Goal: Find specific page/section: Find specific page/section

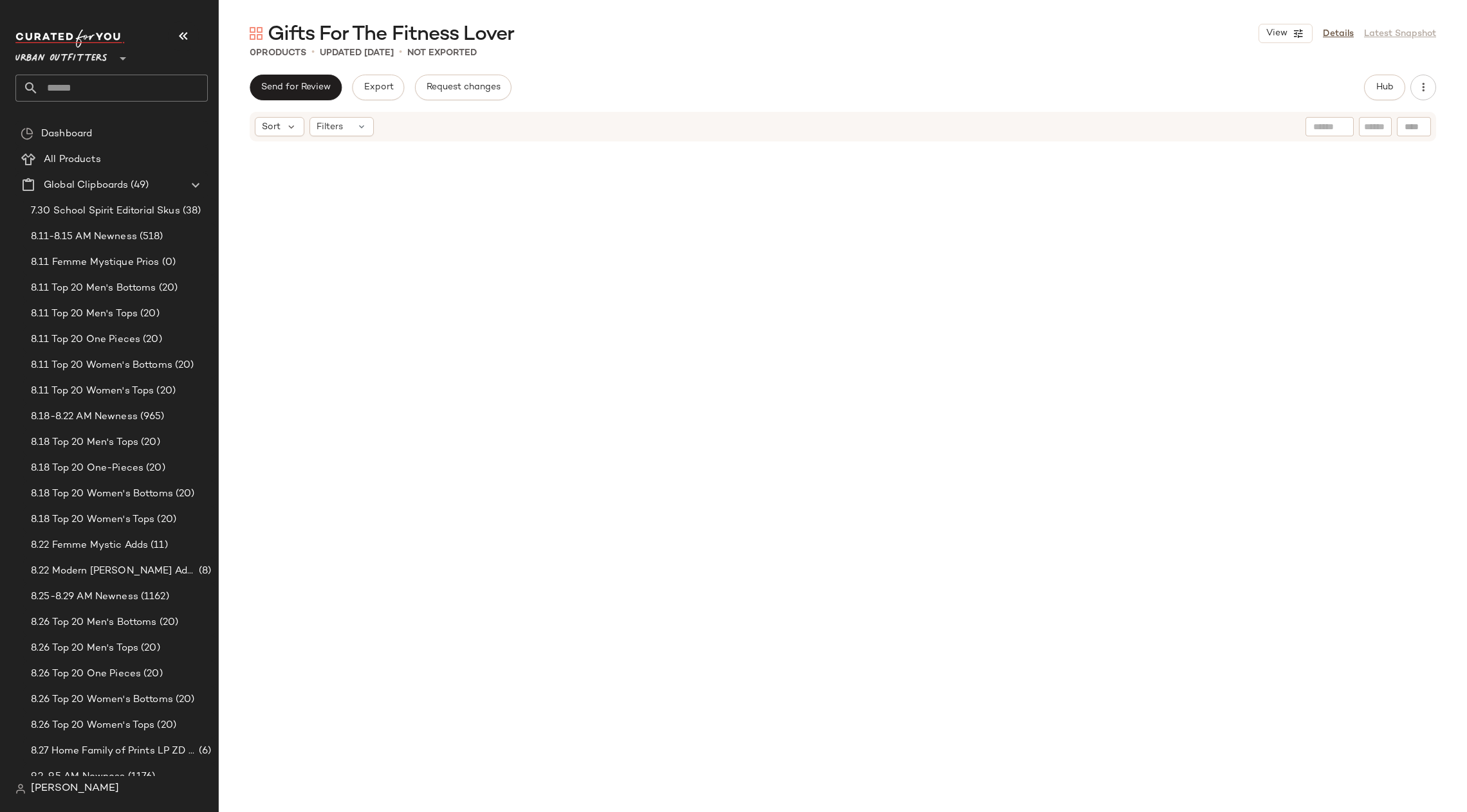
click at [148, 79] on input "text" at bounding box center [123, 88] width 169 height 27
type input "*****"
click at [152, 118] on div "SEO: [PERSON_NAME] ing Outfits" at bounding box center [112, 125] width 172 height 14
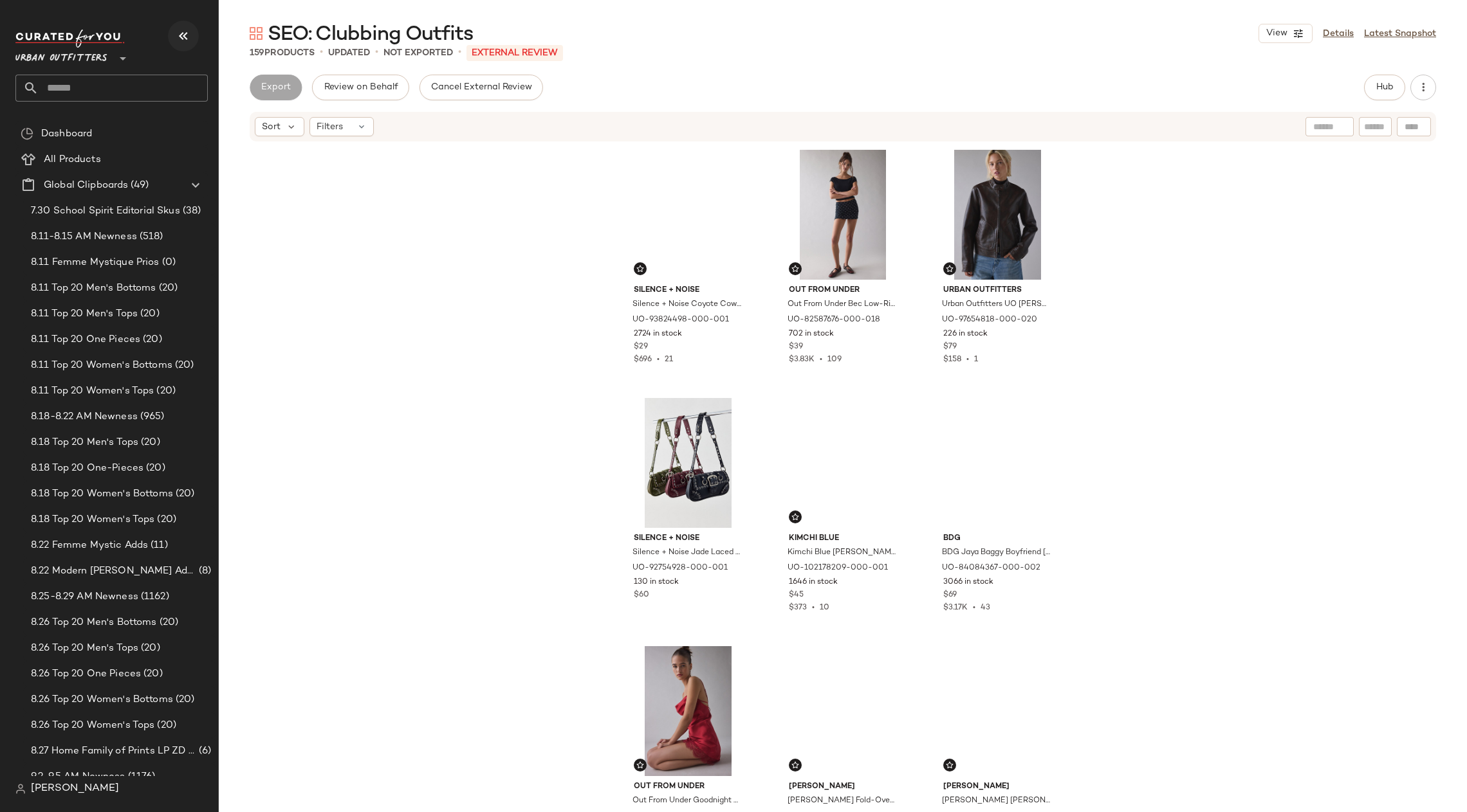
click at [177, 29] on icon "button" at bounding box center [183, 35] width 15 height 15
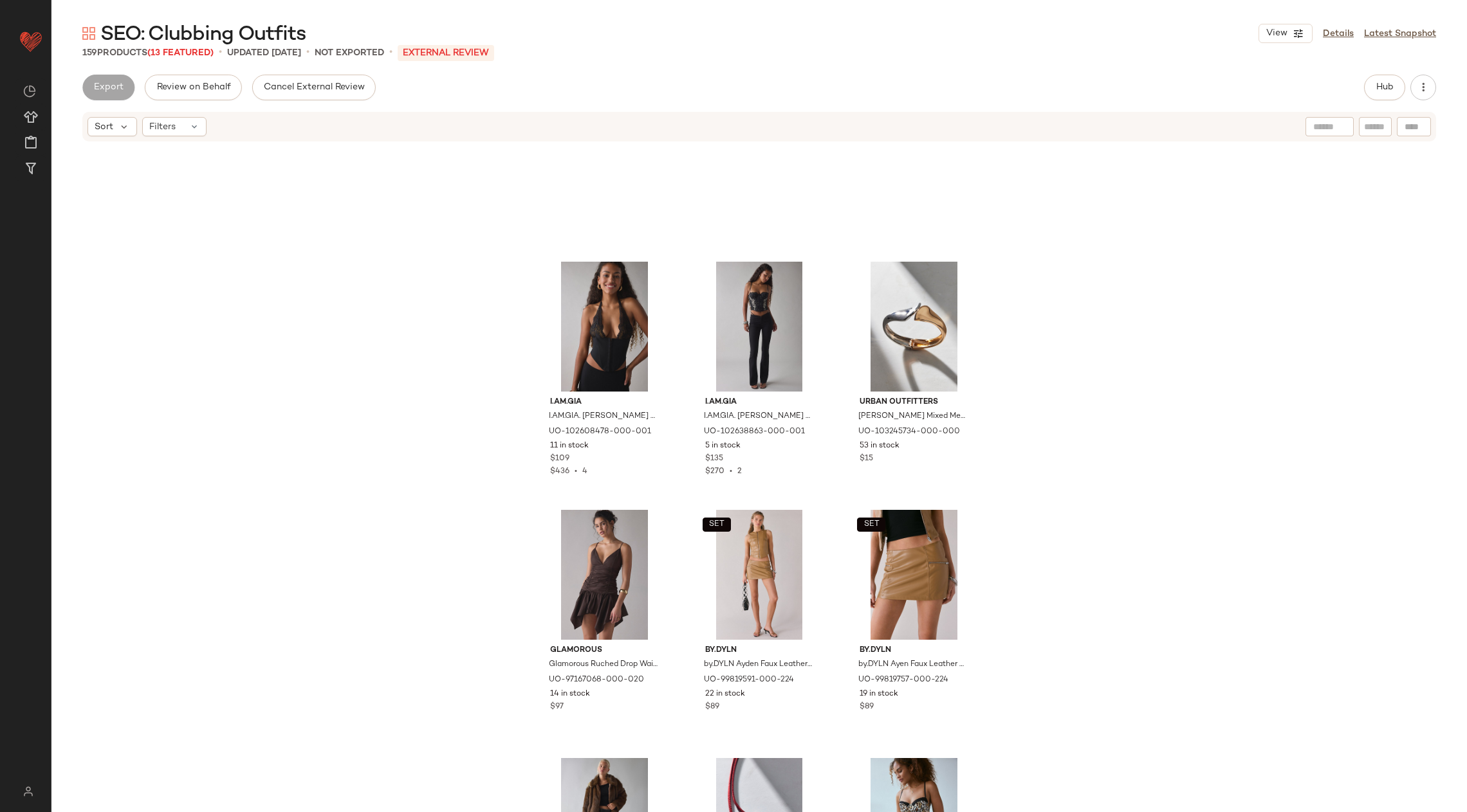
scroll to position [7814, 0]
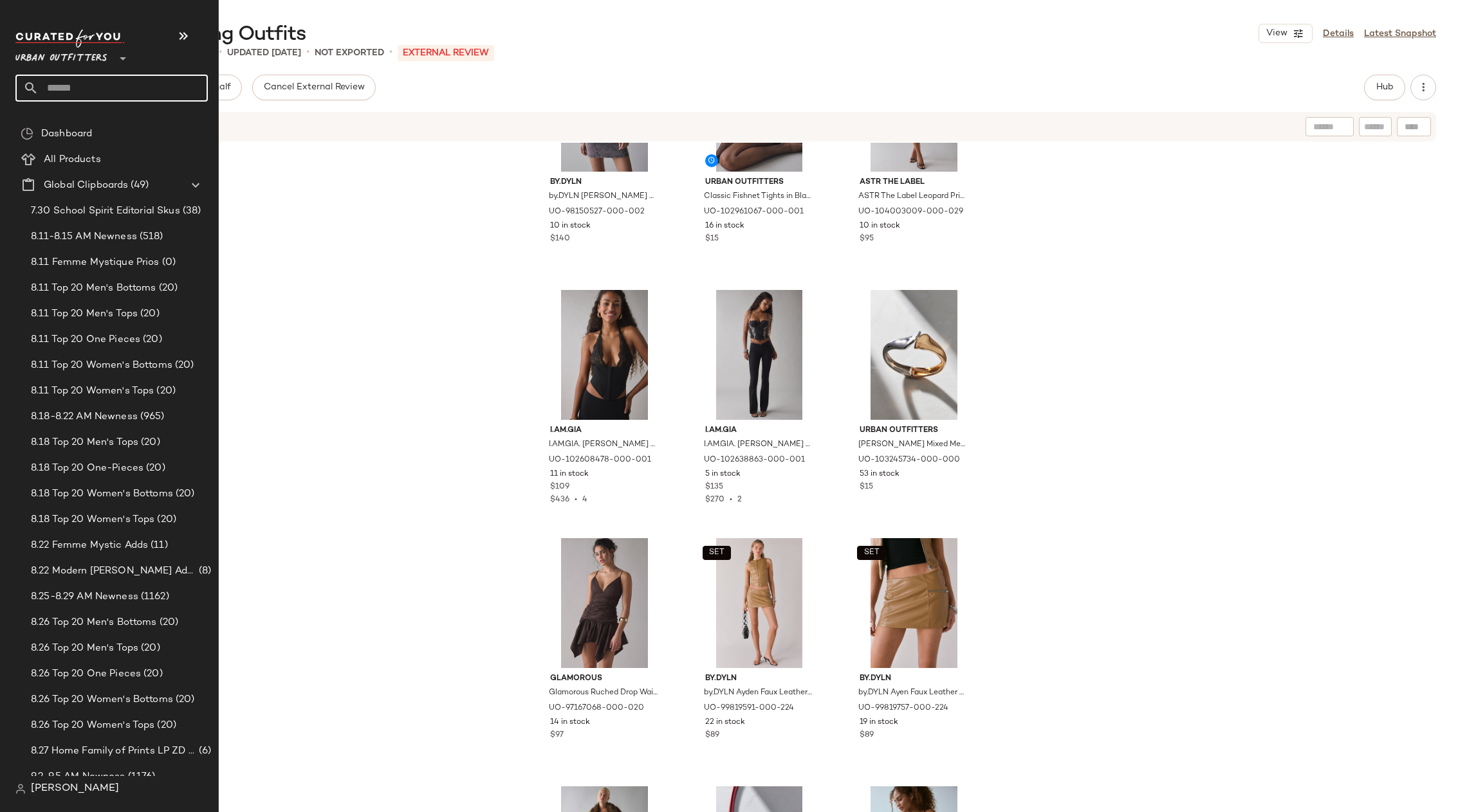
click at [68, 84] on input "text" at bounding box center [123, 88] width 169 height 27
type input "*"
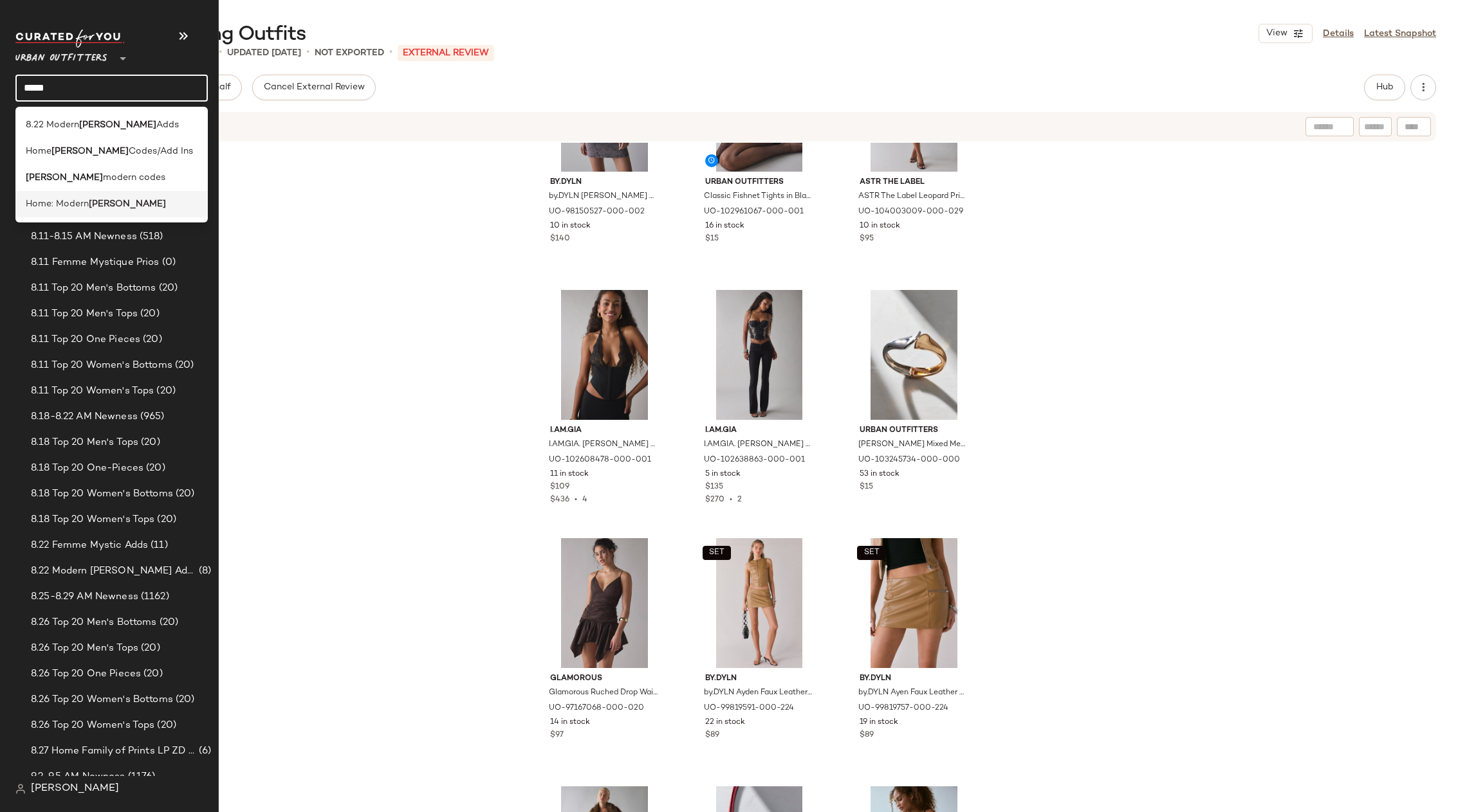
type input "*****"
click at [110, 200] on b "[PERSON_NAME]" at bounding box center [127, 204] width 78 height 14
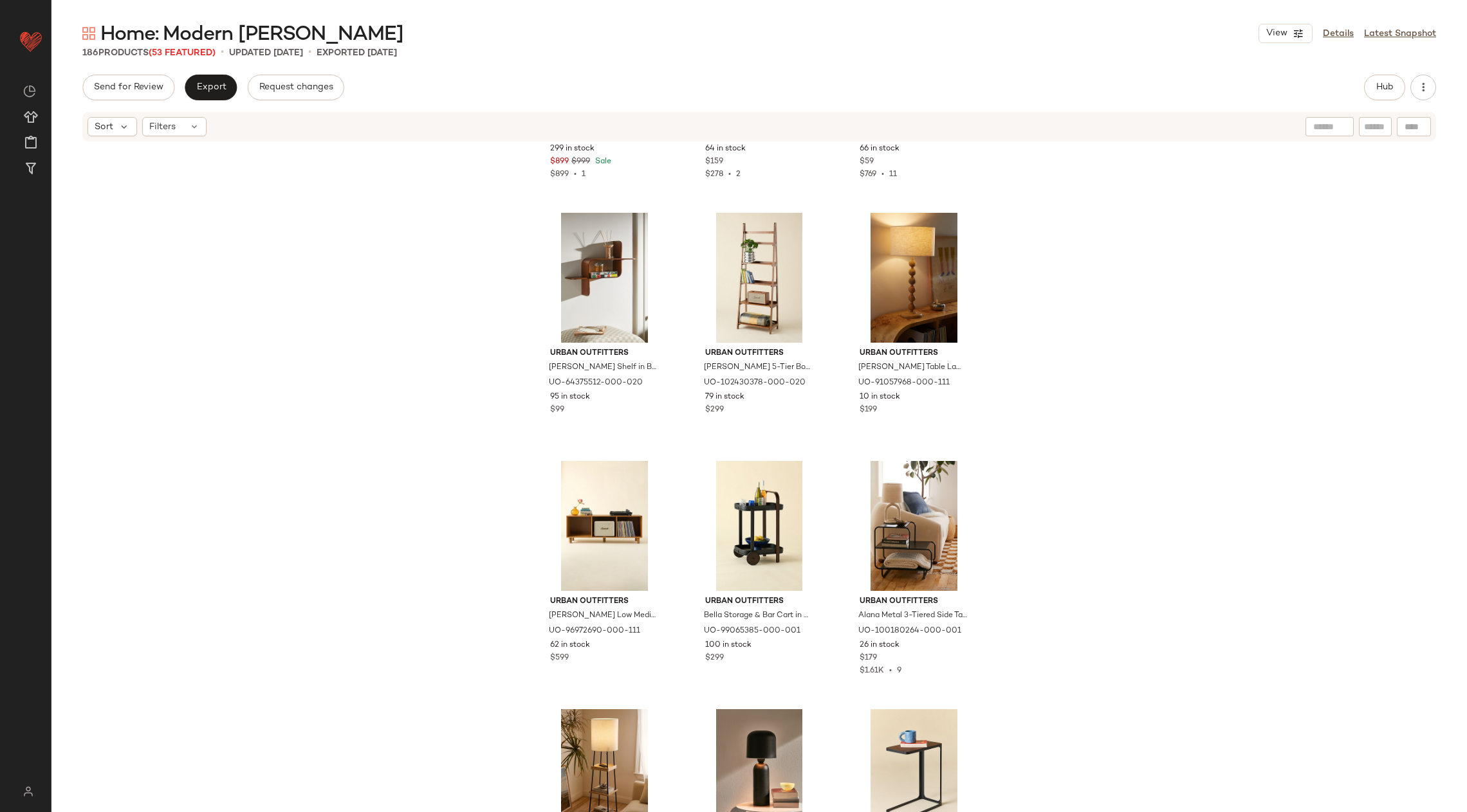
scroll to position [11807, 0]
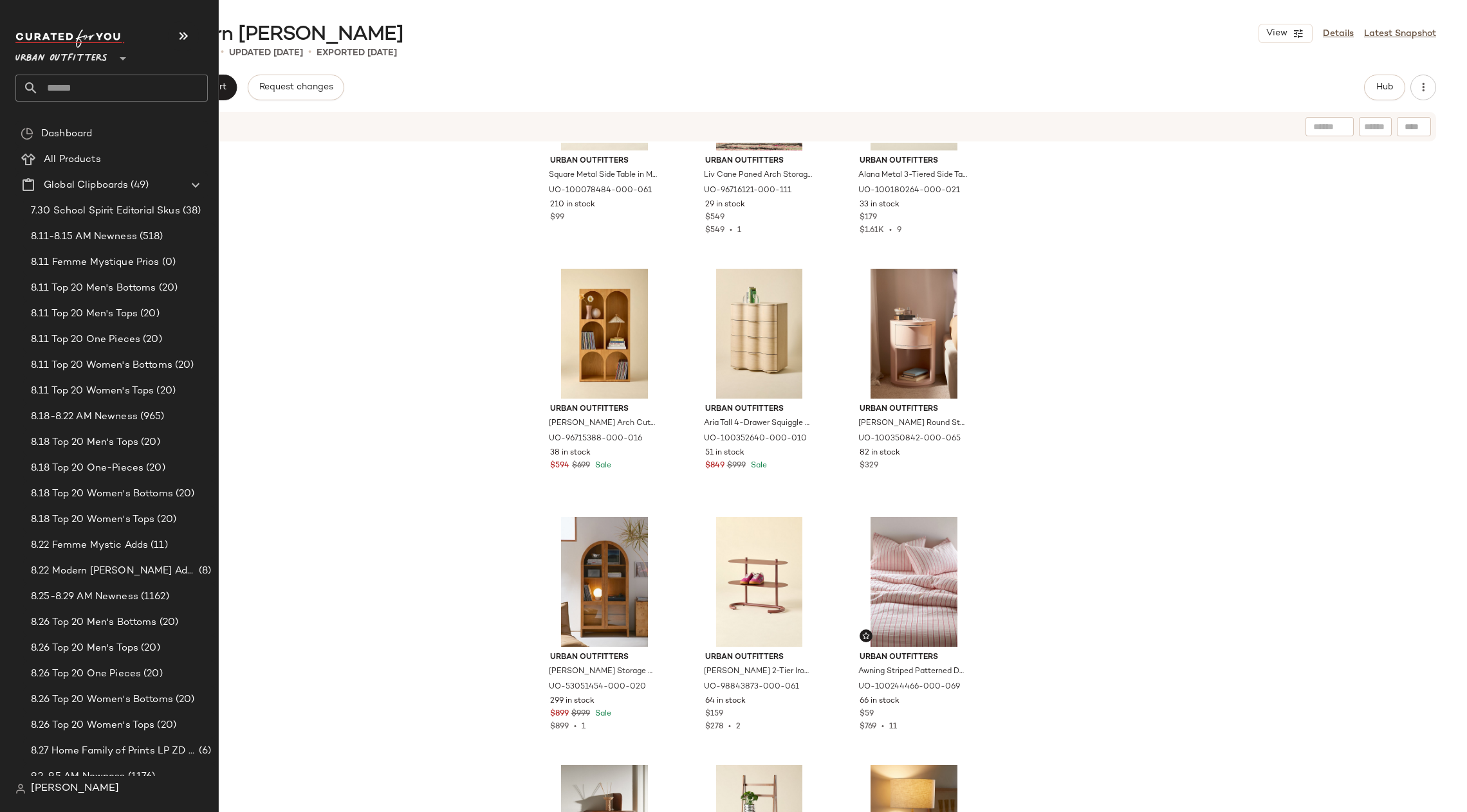
click at [55, 84] on input "text" at bounding box center [123, 88] width 169 height 27
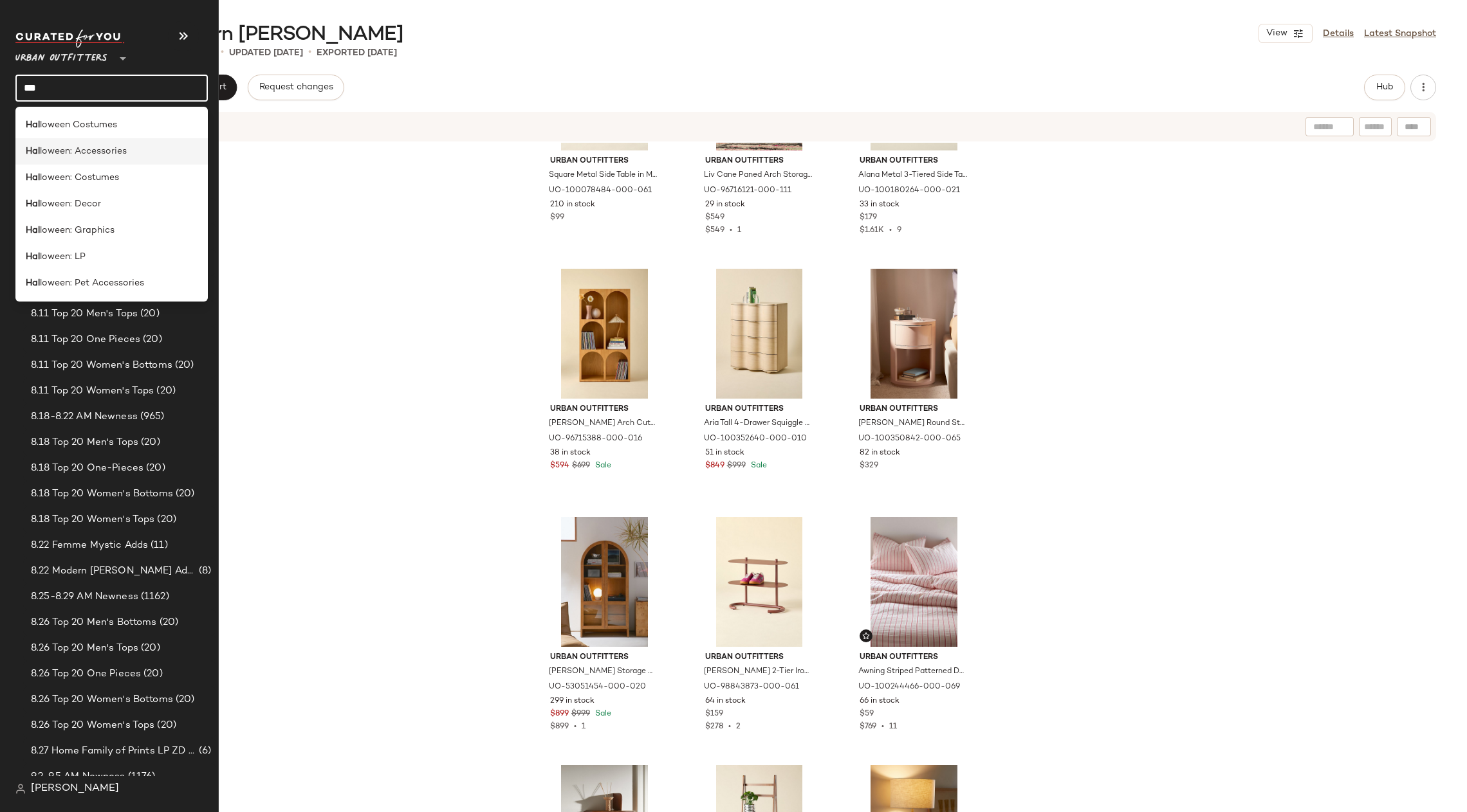
type input "***"
click at [122, 149] on span "loween: Accessories" at bounding box center [83, 151] width 87 height 14
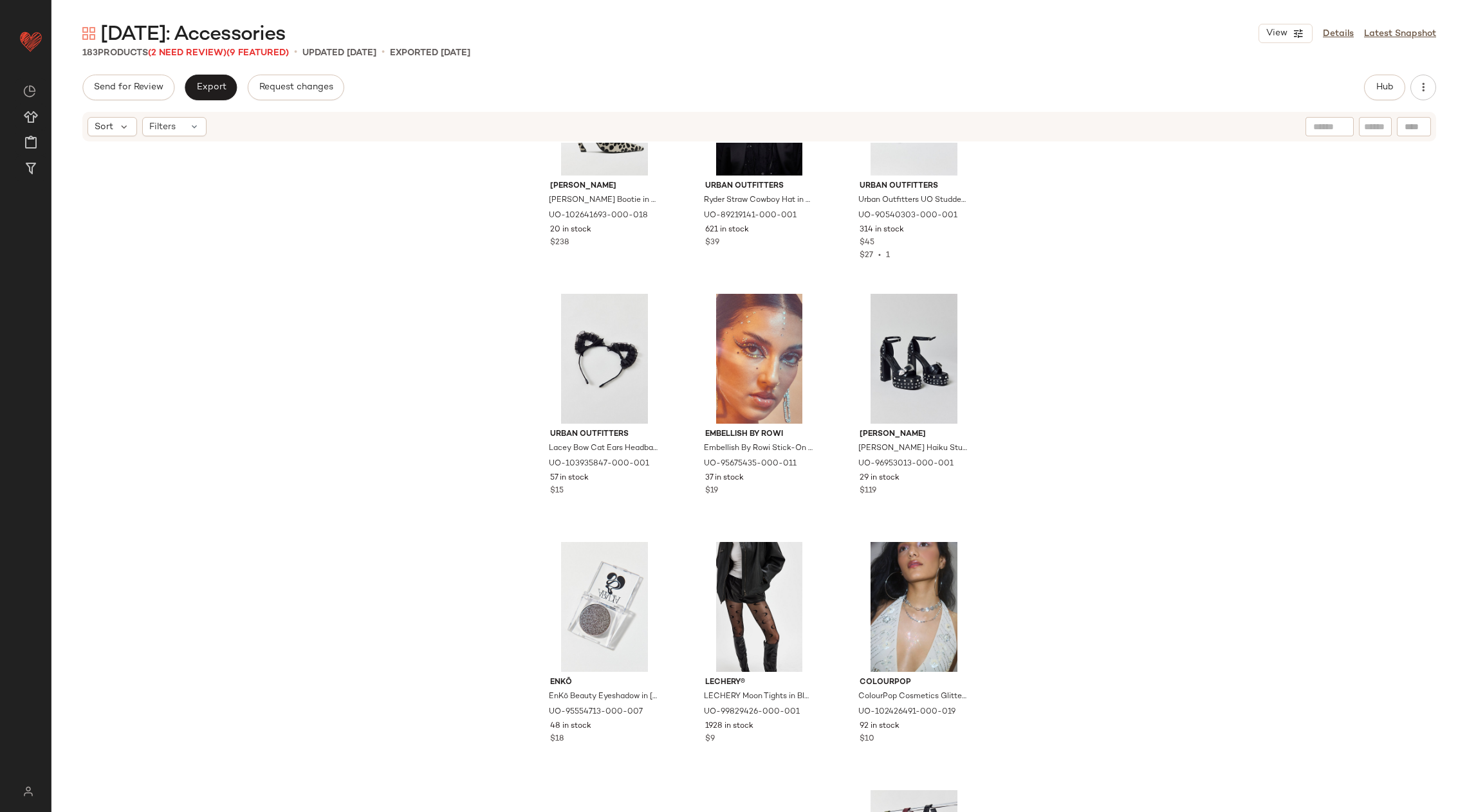
scroll to position [3874, 0]
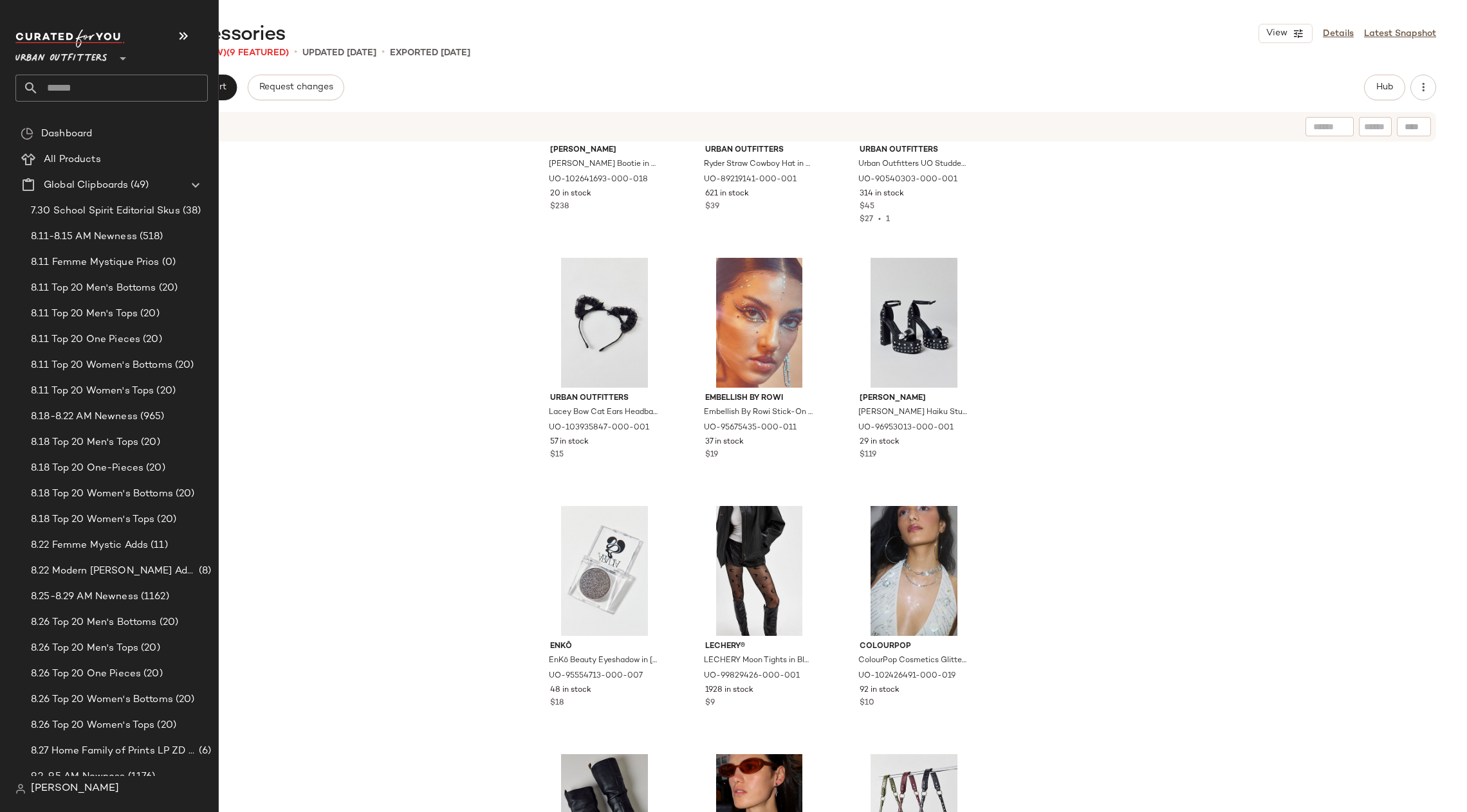
click at [67, 84] on input "text" at bounding box center [123, 88] width 169 height 27
click at [77, 91] on input "text" at bounding box center [123, 88] width 169 height 27
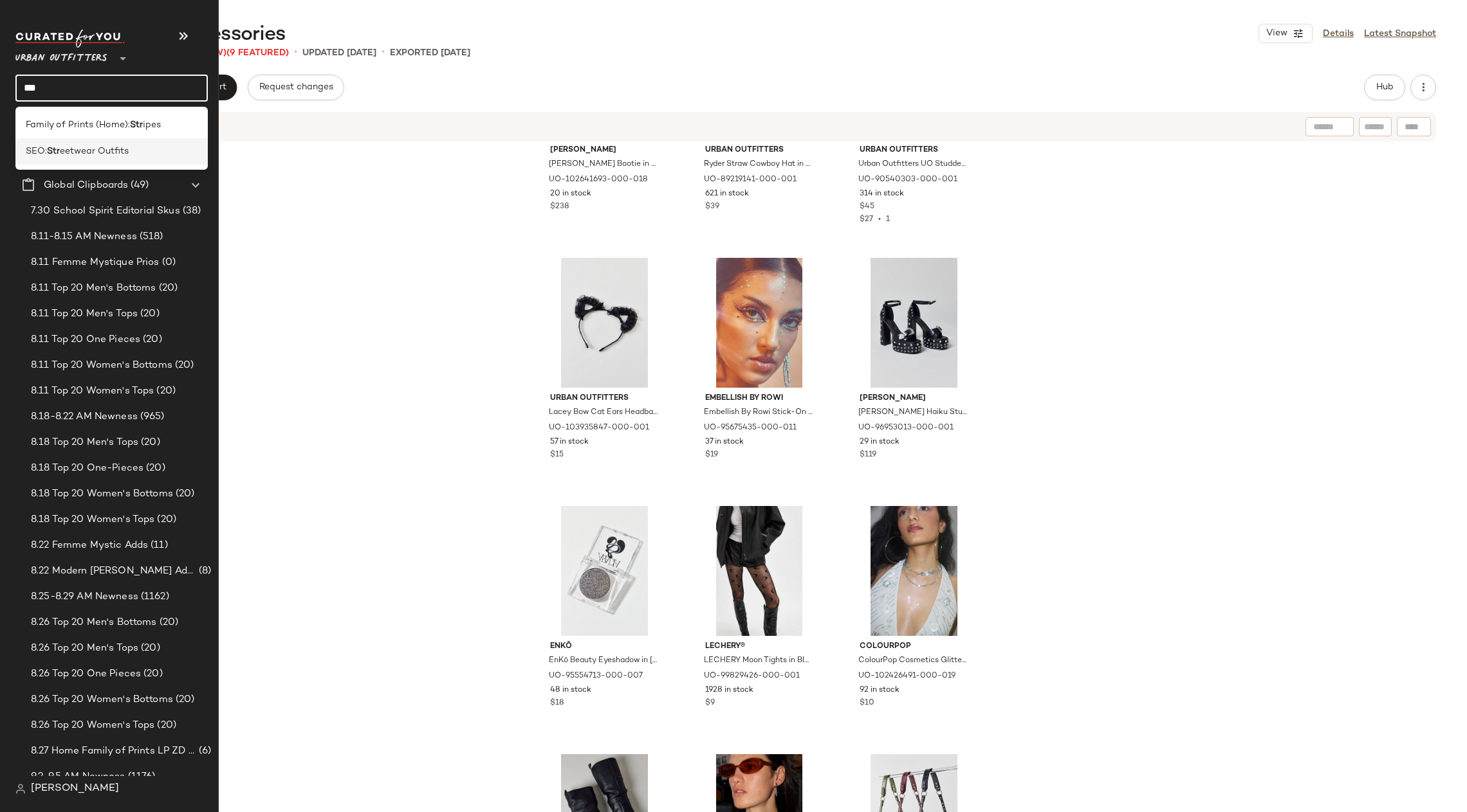
type input "***"
click at [103, 149] on span "eetwear Outfits" at bounding box center [94, 151] width 69 height 14
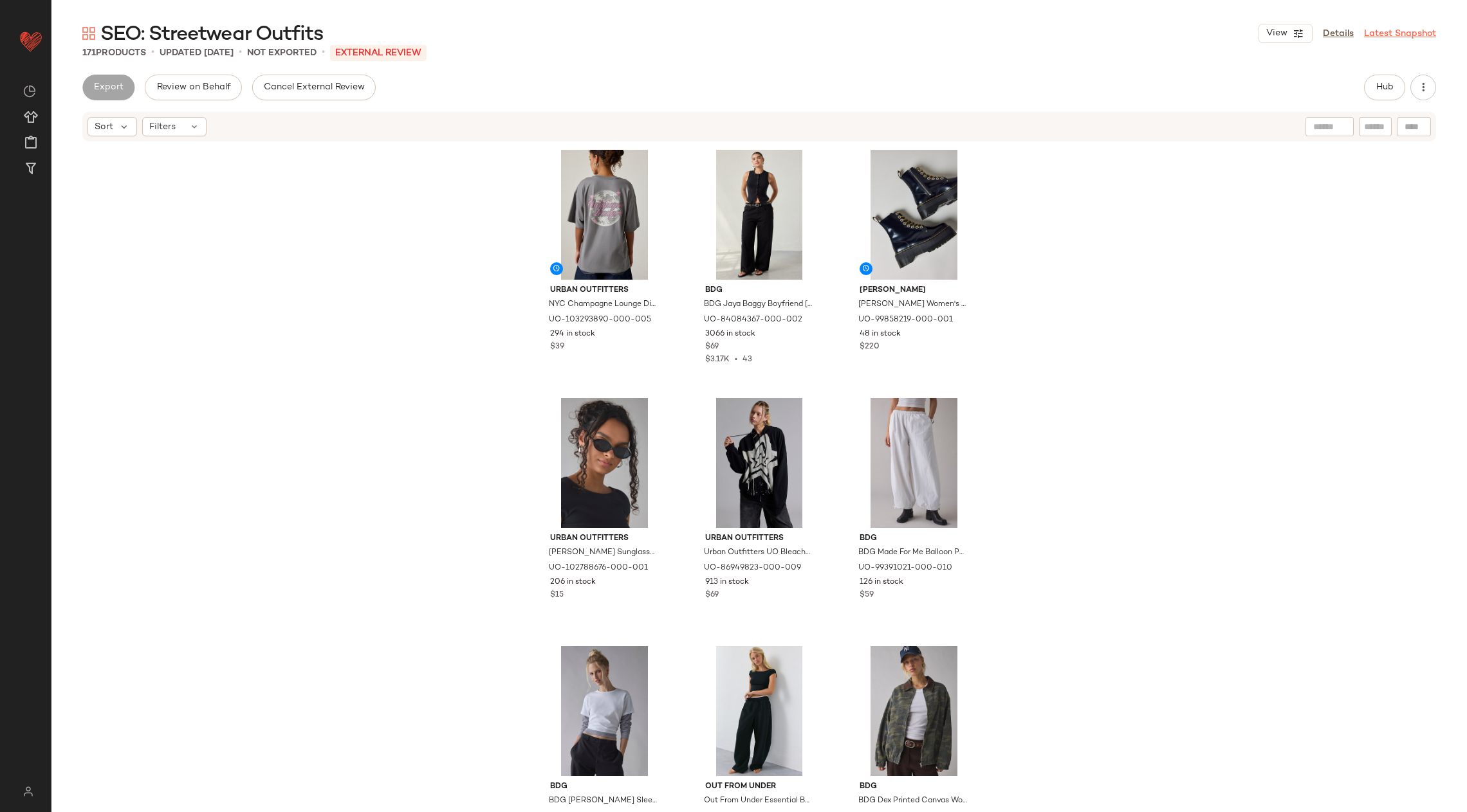
click at [1191, 28] on link "Latest Snapshot" at bounding box center [1400, 33] width 72 height 14
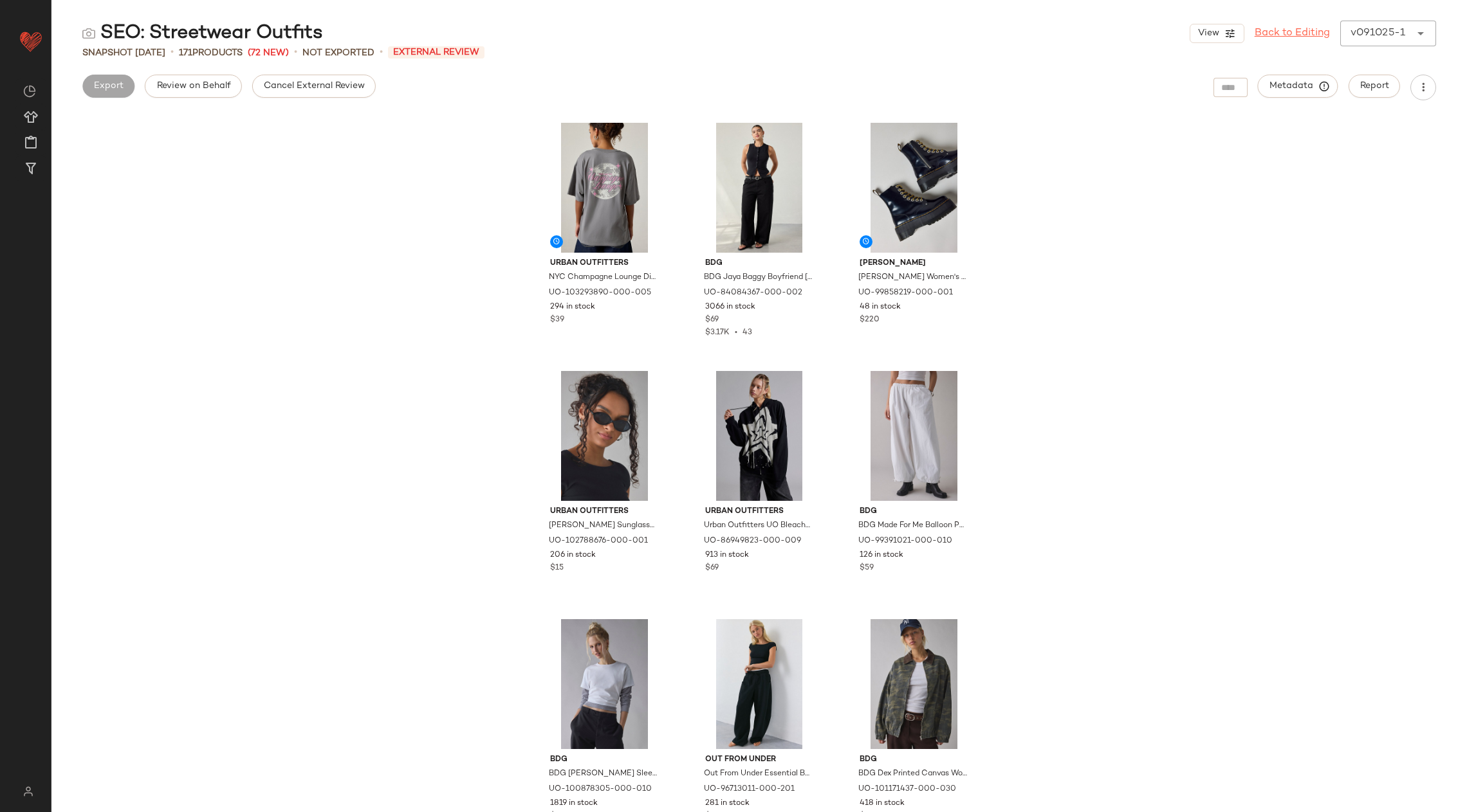
click at [1191, 29] on link "Back to Editing" at bounding box center [1292, 33] width 75 height 15
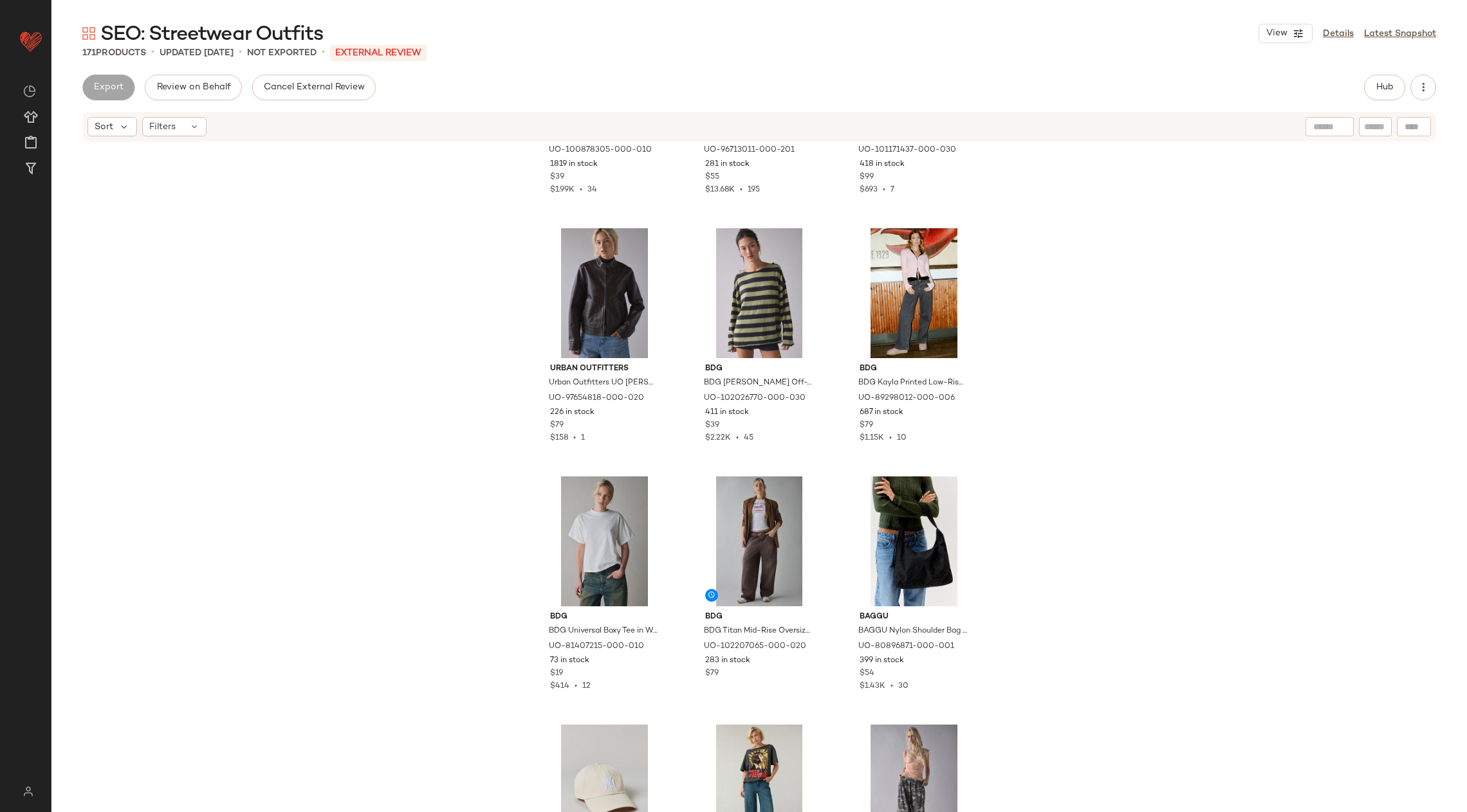
scroll to position [682, 0]
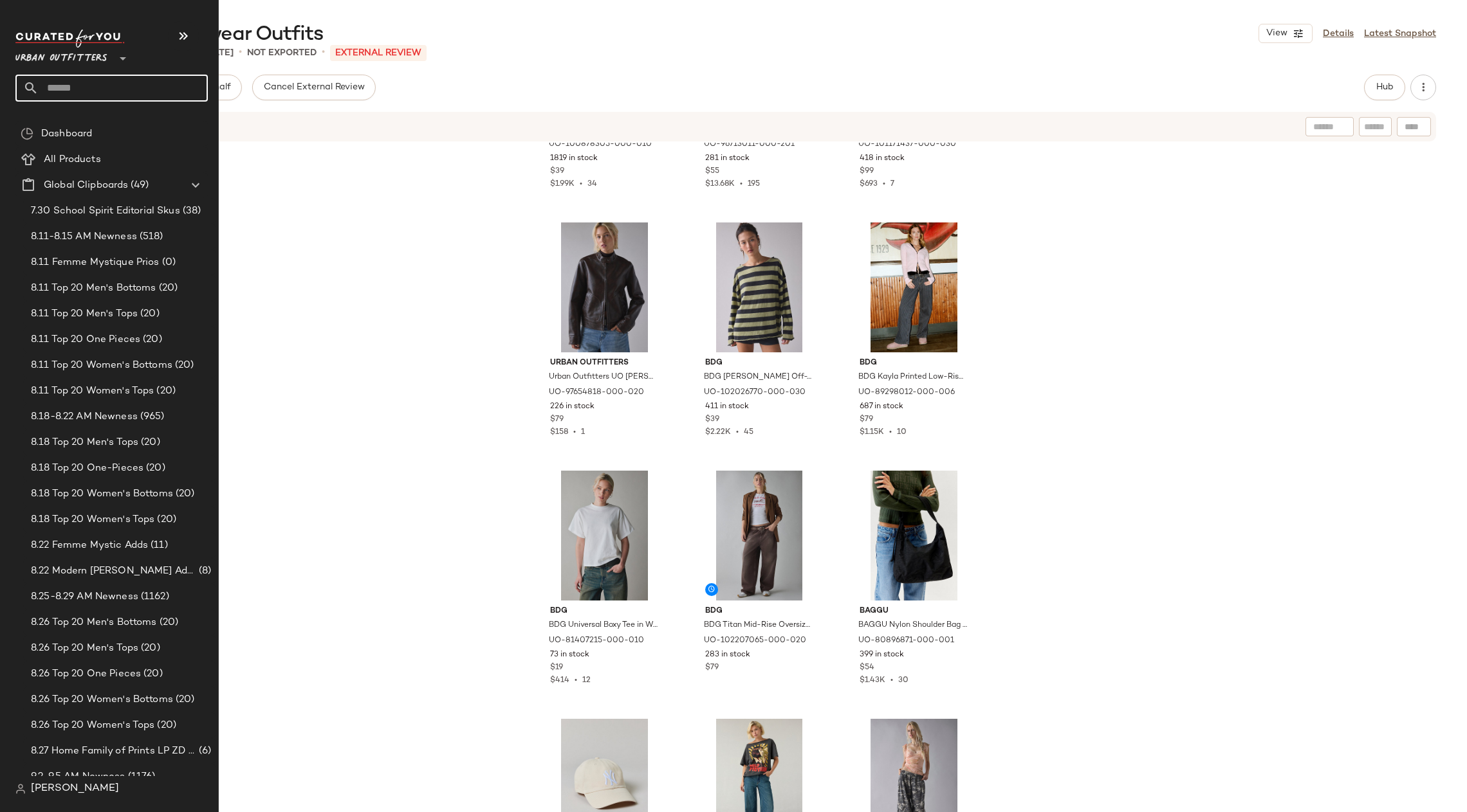
click at [91, 83] on input "text" at bounding box center [123, 88] width 169 height 27
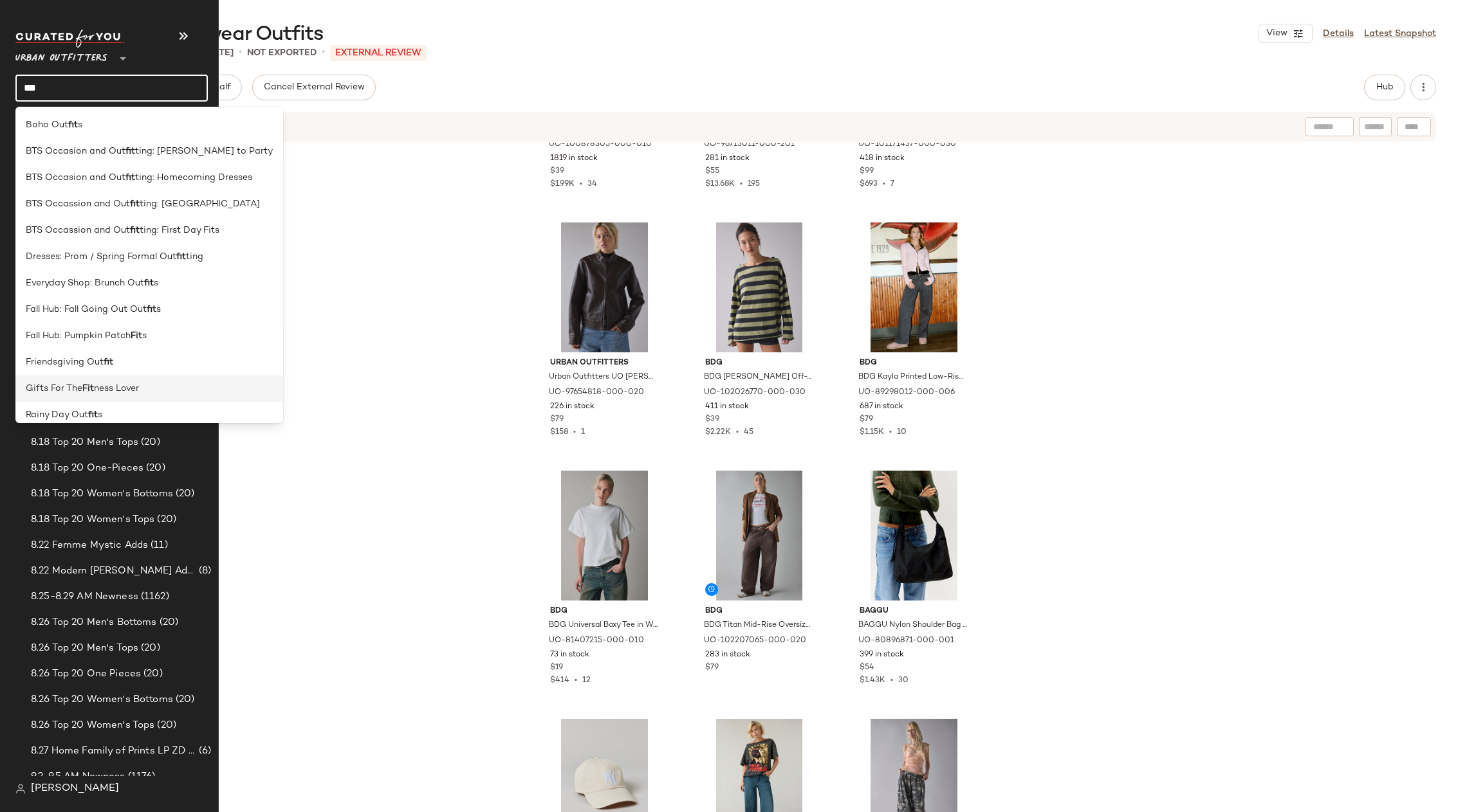
type input "***"
click at [135, 375] on div "Gifts For The Fit ness Lover" at bounding box center [149, 388] width 268 height 26
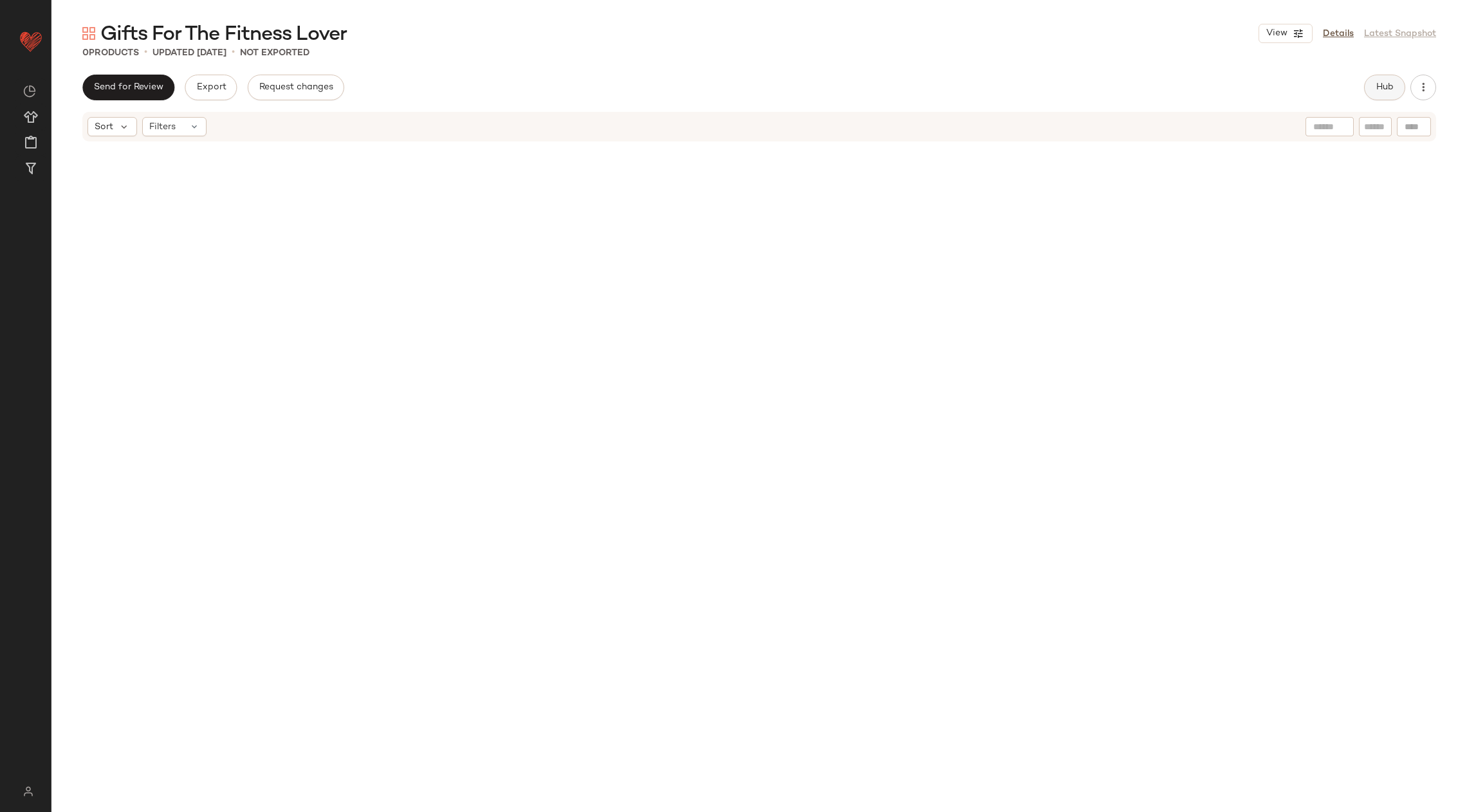
click at [1191, 79] on button "Hub" at bounding box center [1385, 88] width 42 height 26
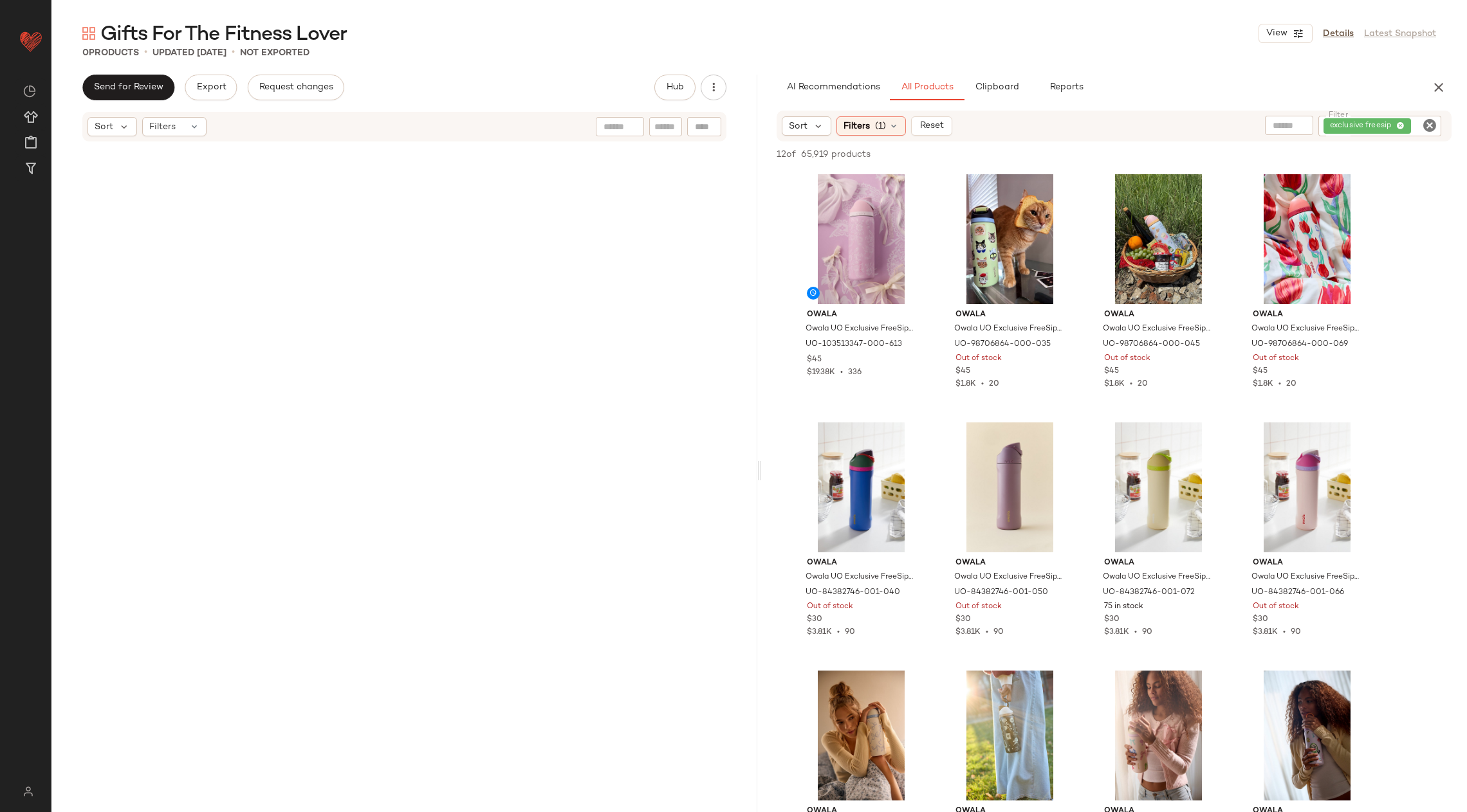
click at [1191, 124] on icon "Clear Filter" at bounding box center [1429, 125] width 15 height 15
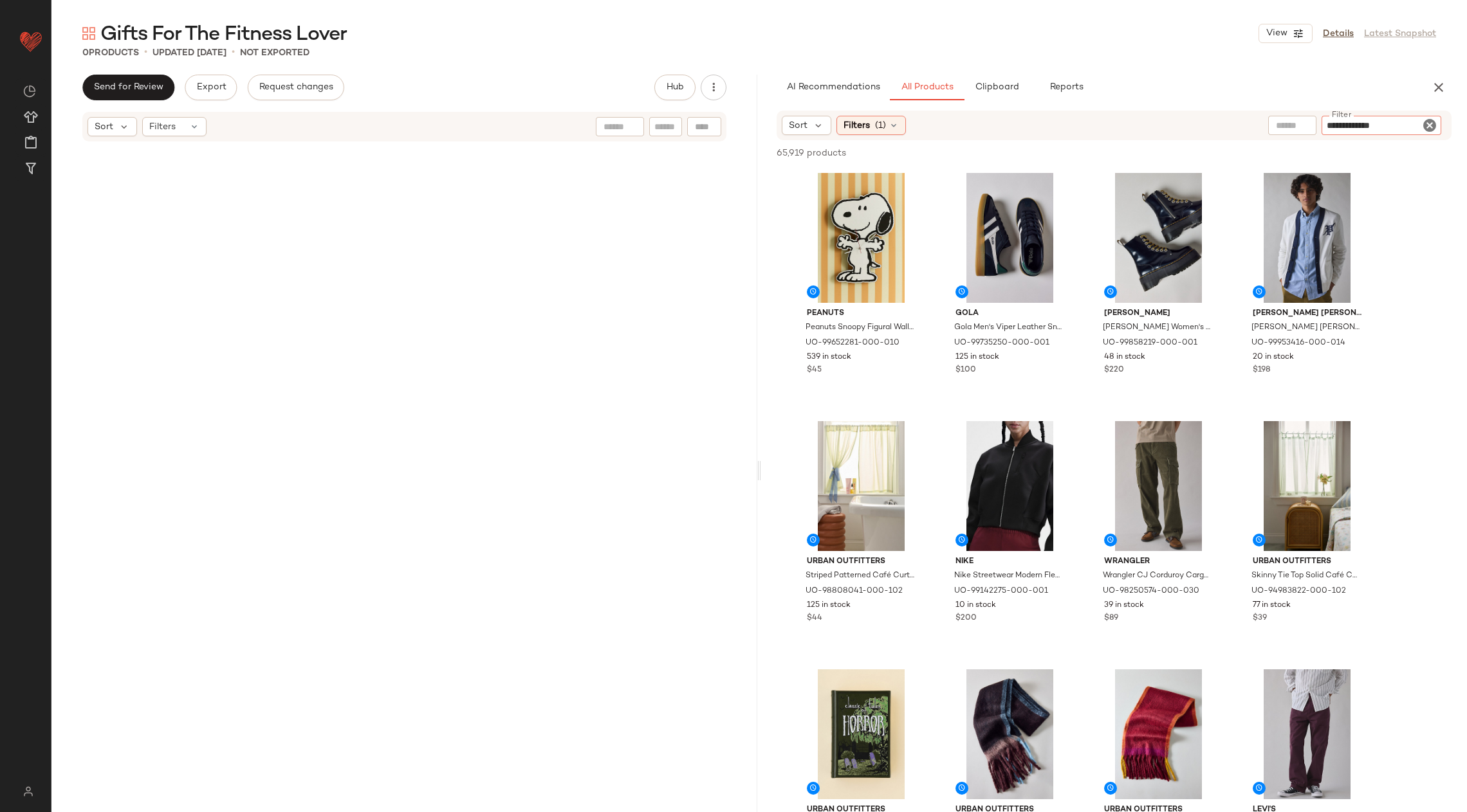
type input "**********"
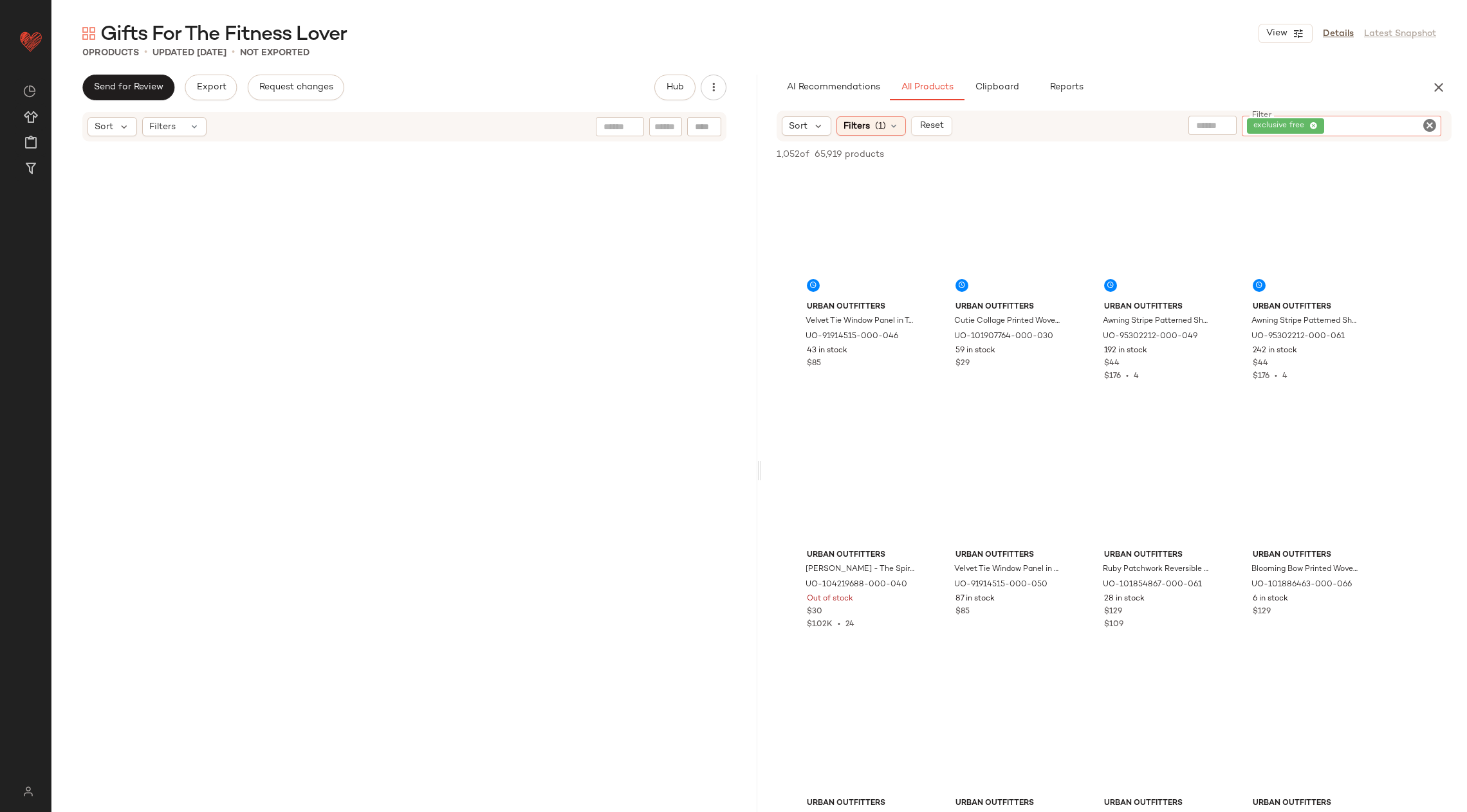
scroll to position [1450, 0]
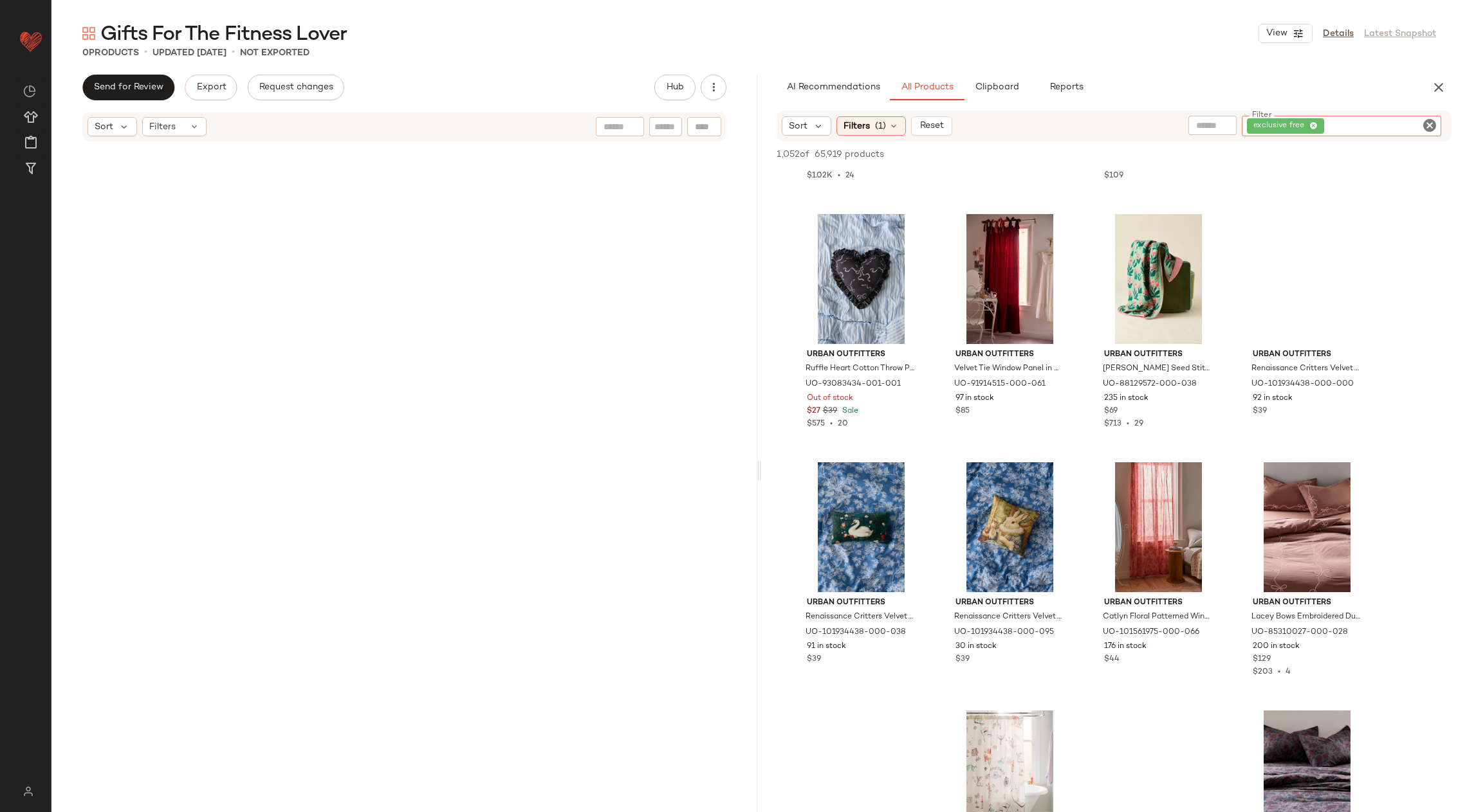
click at [1191, 125] on input "Filter" at bounding box center [1381, 126] width 109 height 14
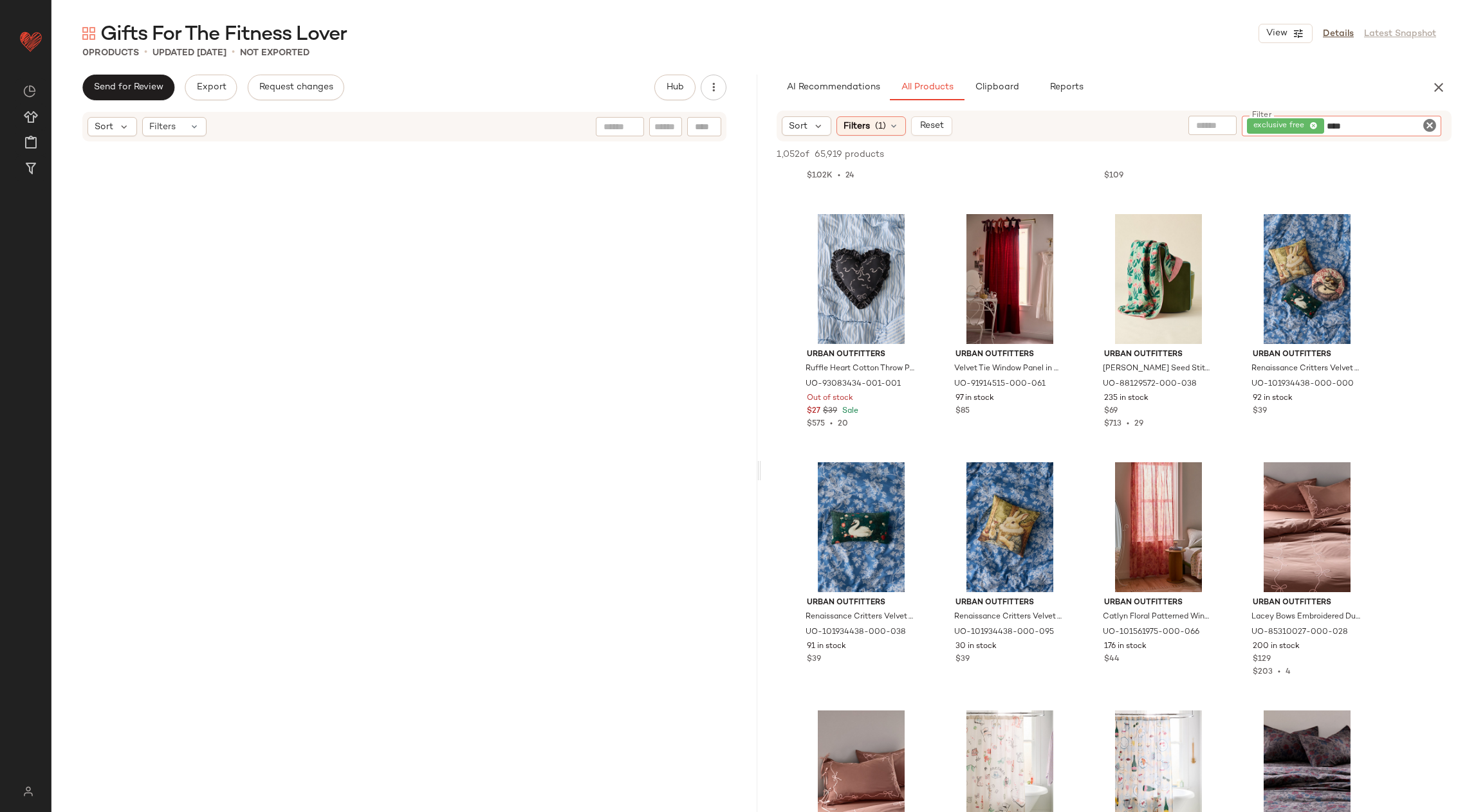
type input "*****"
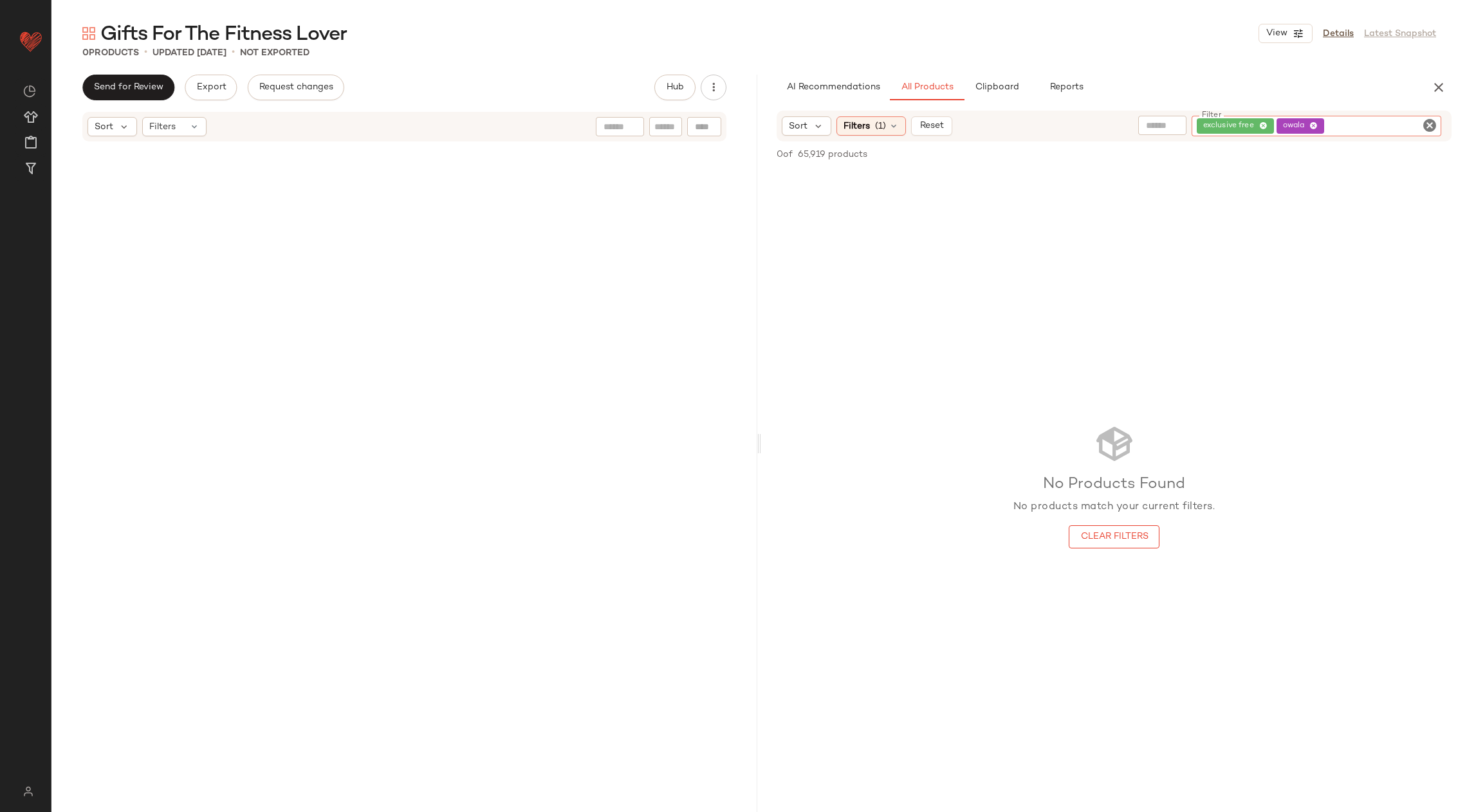
click at [1191, 125] on icon at bounding box center [1263, 125] width 8 height 8
click at [1191, 124] on input "Filter" at bounding box center [1381, 126] width 109 height 14
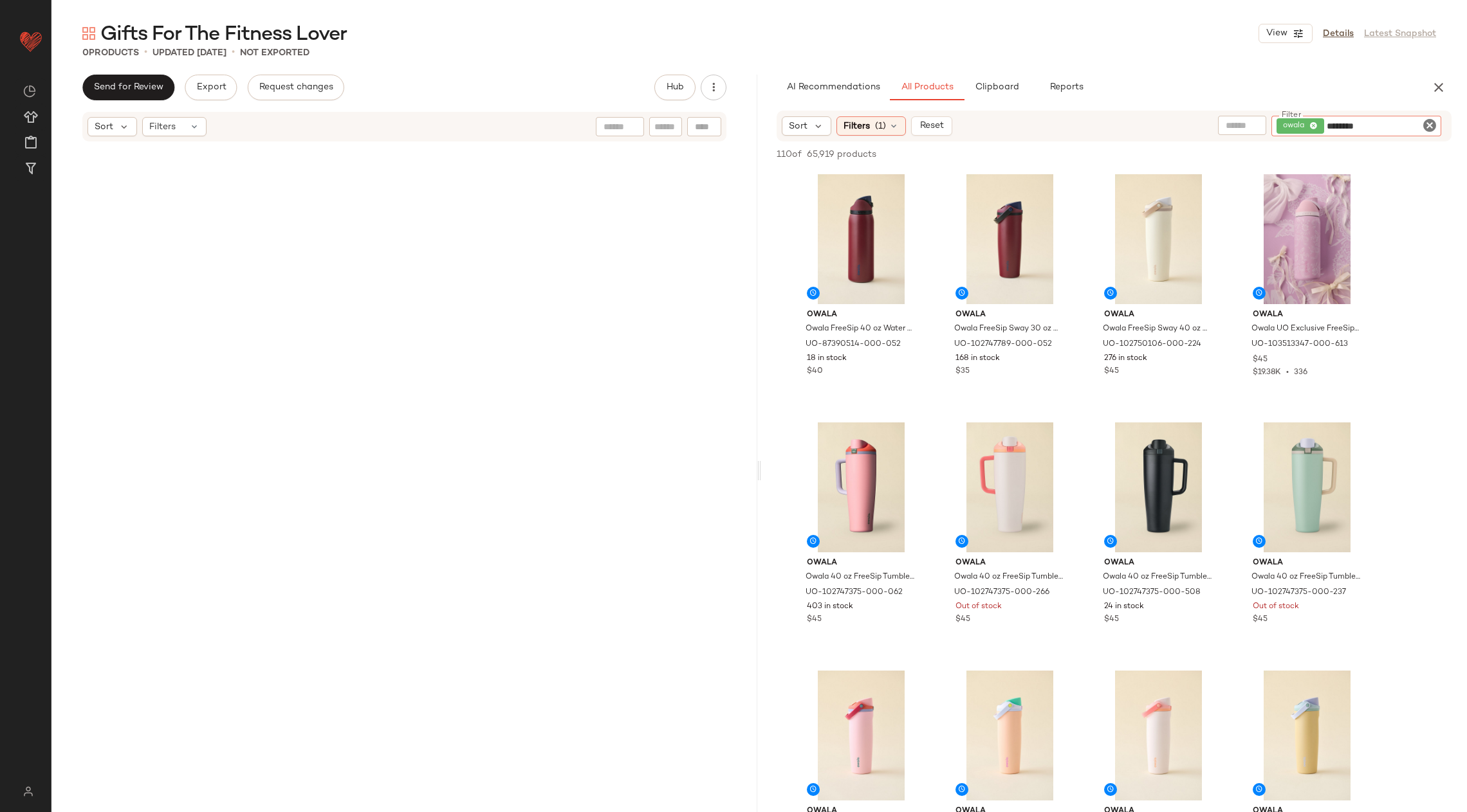
type input "*********"
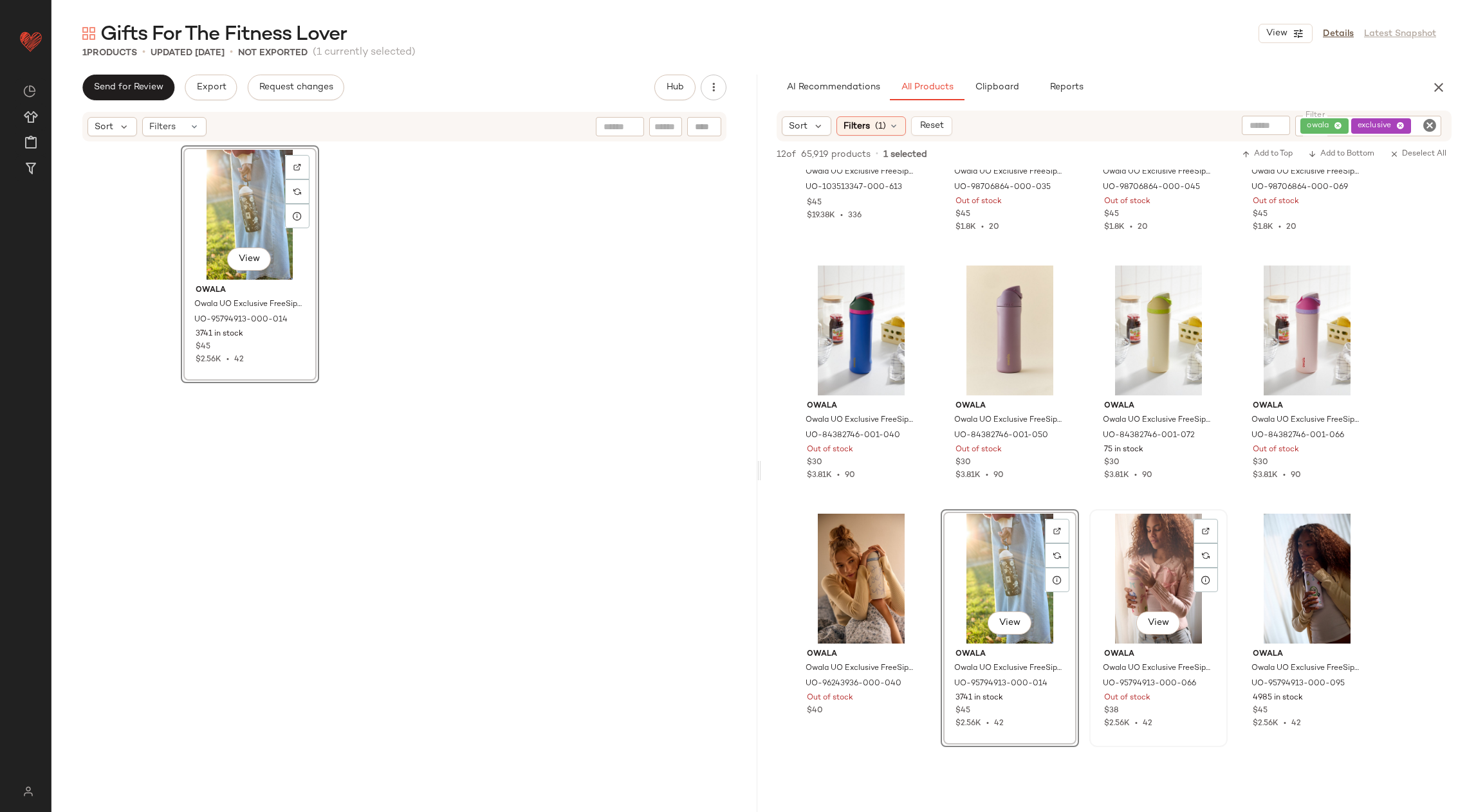
scroll to position [0, 0]
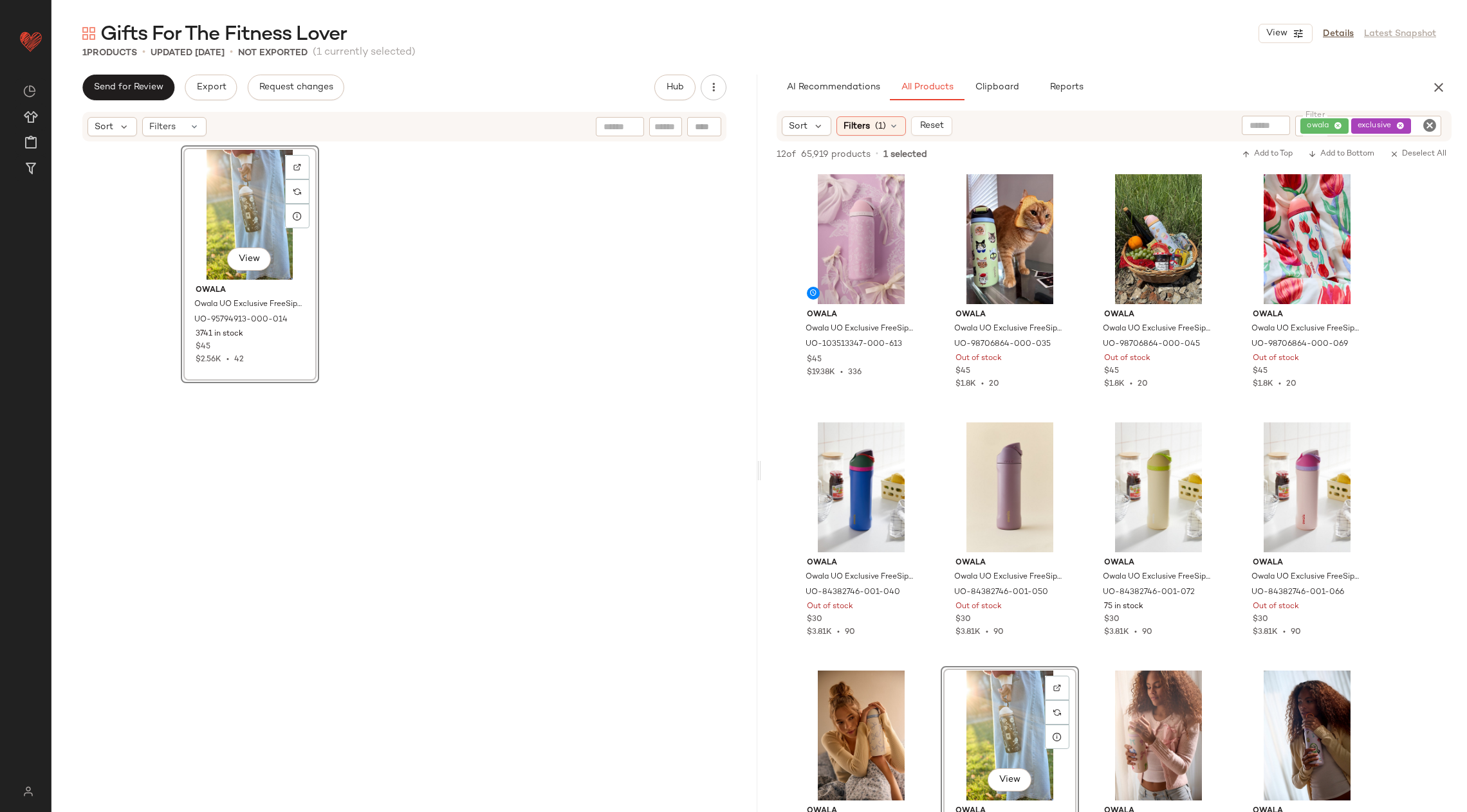
click at [1191, 123] on div "owala exclusive" at bounding box center [1369, 125] width 146 height 21
click at [1191, 129] on icon at bounding box center [1314, 125] width 8 height 8
click at [1191, 126] on span "owala" at bounding box center [1300, 125] width 48 height 15
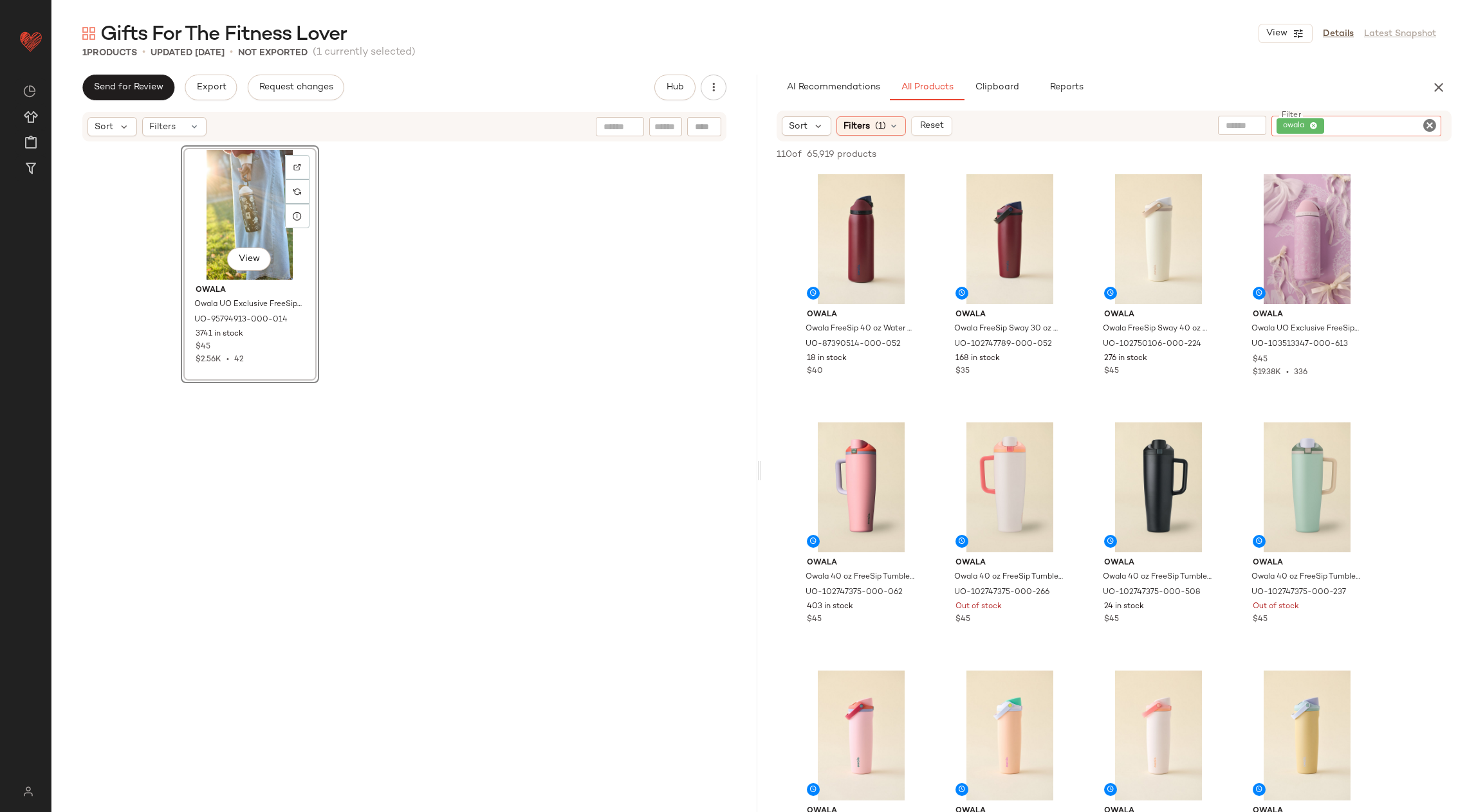
click at [1191, 125] on span "owala" at bounding box center [1296, 125] width 27 height 12
click at [1191, 125] on icon at bounding box center [1314, 125] width 8 height 8
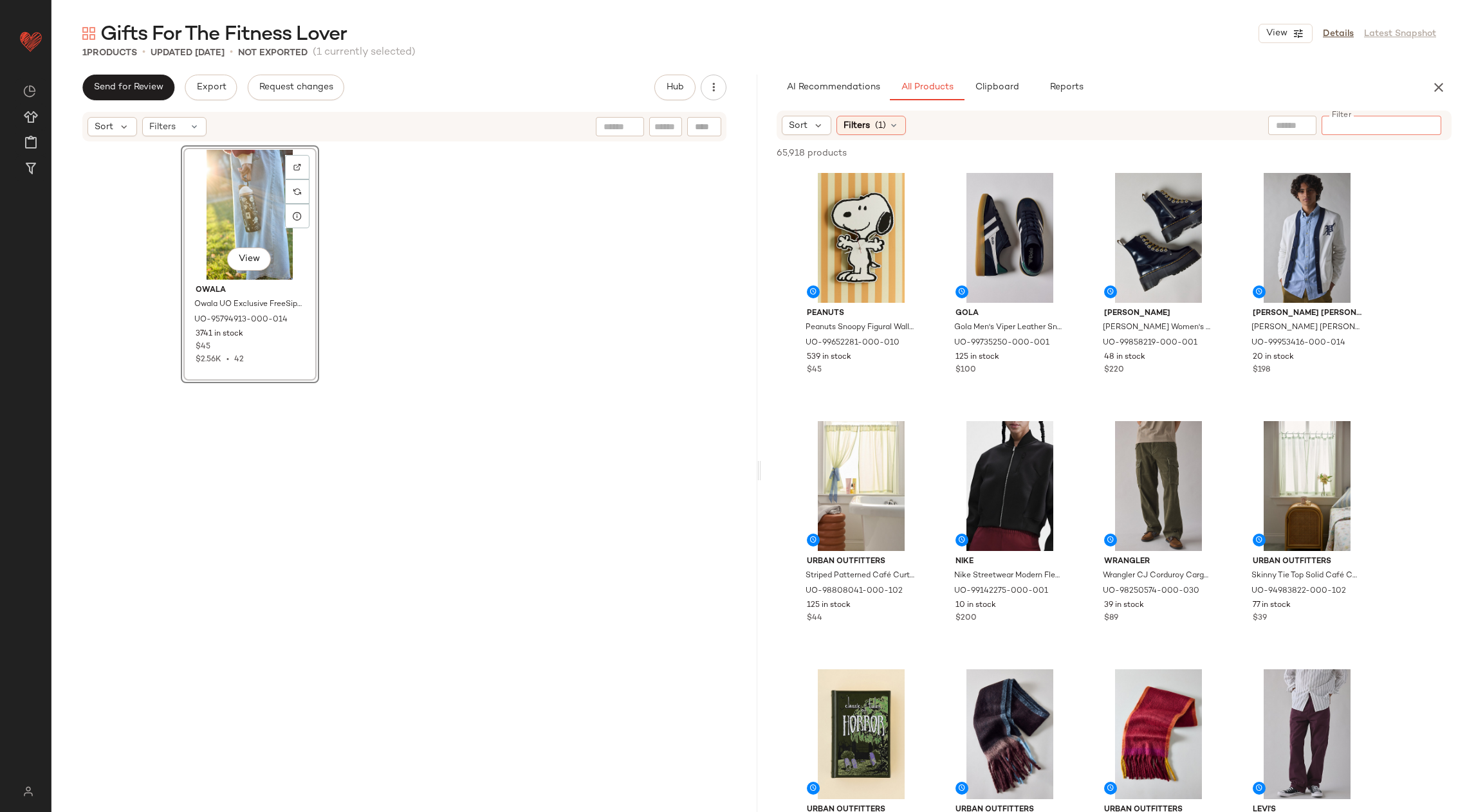
paste input "********"
type input "********"
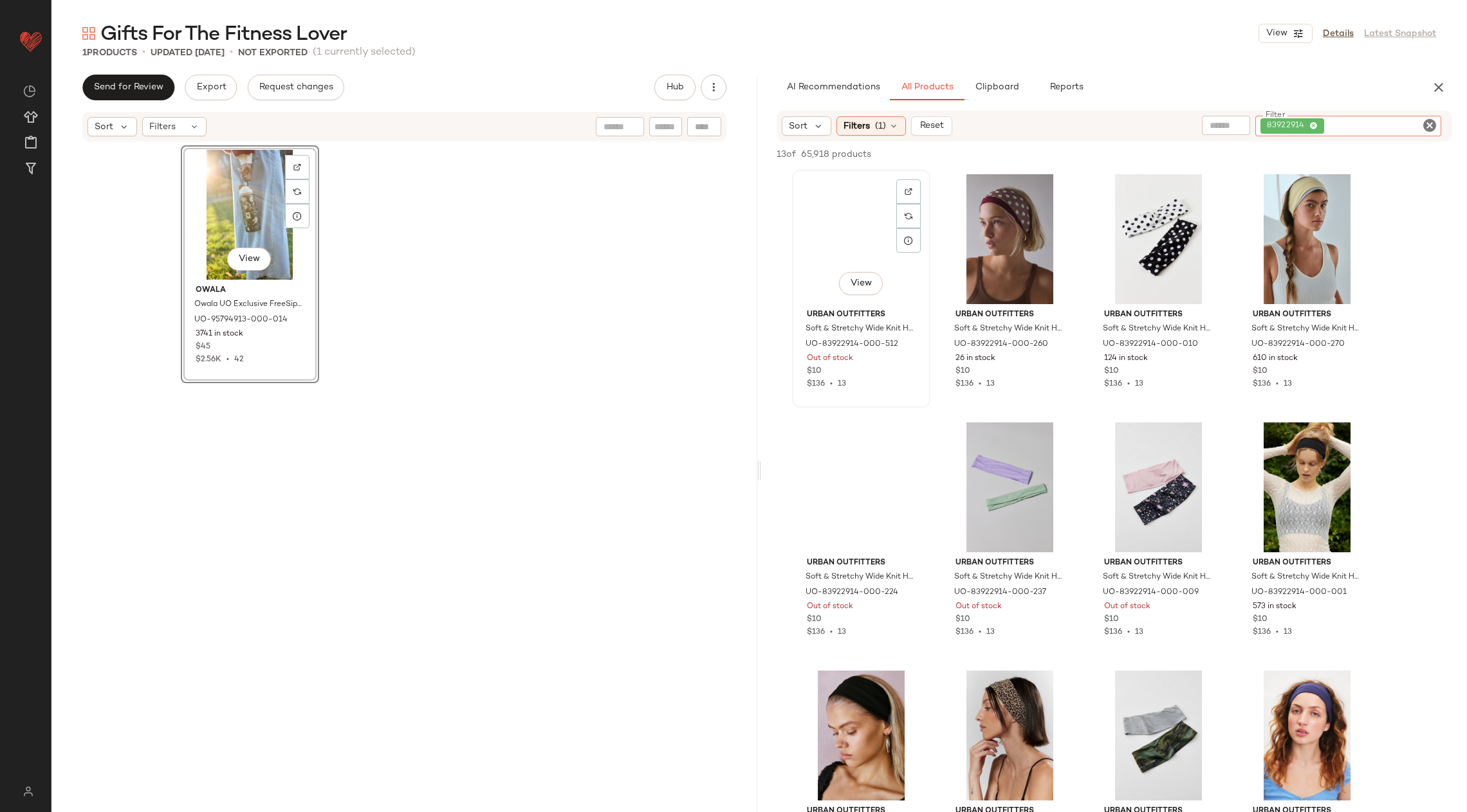
scroll to position [198, 0]
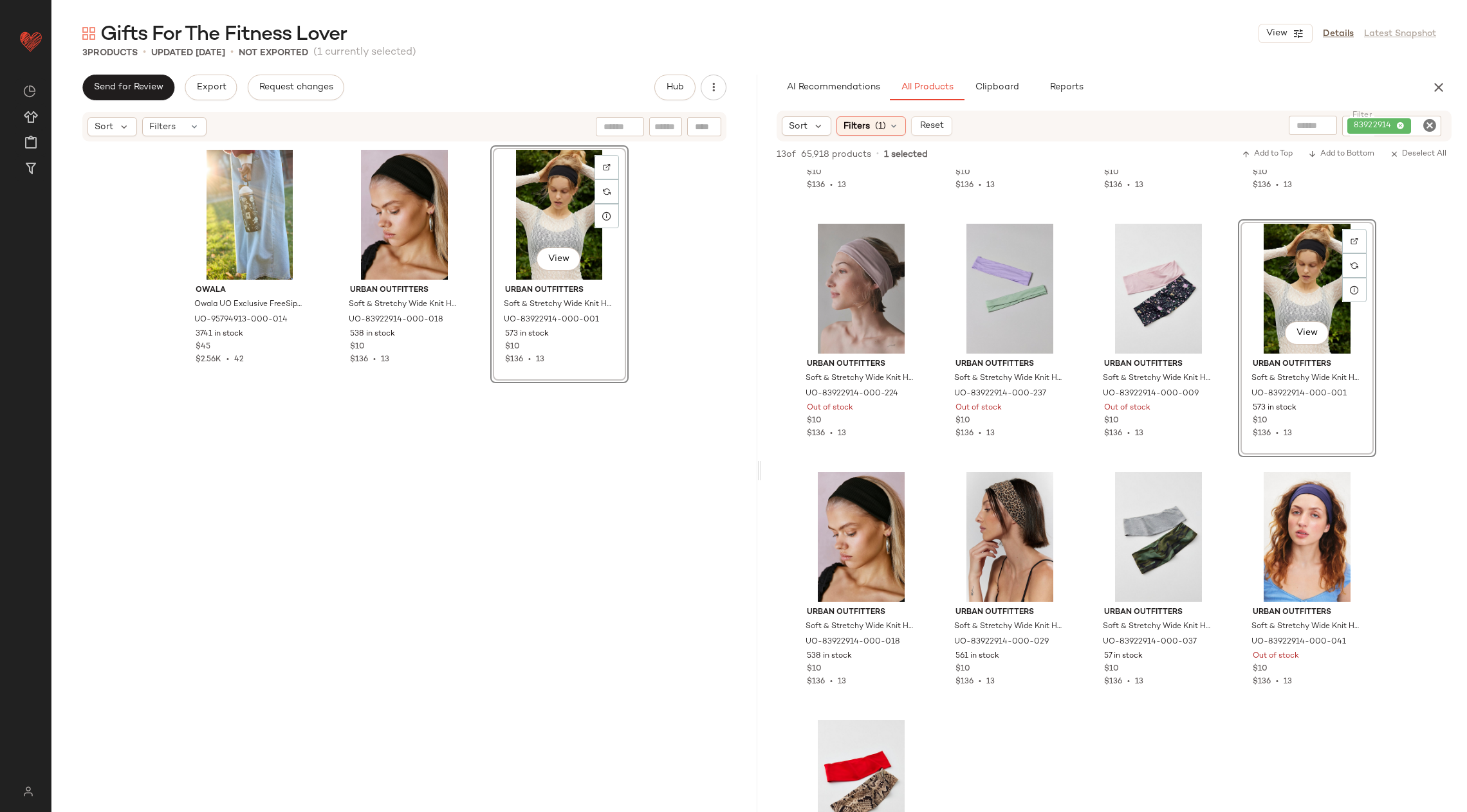
drag, startPoint x: 1319, startPoint y: 281, endPoint x: 385, endPoint y: 4, distance: 974.2
click at [1191, 128] on icon "Clear Filter" at bounding box center [1429, 125] width 15 height 15
click at [1191, 126] on input "text" at bounding box center [1323, 125] width 112 height 14
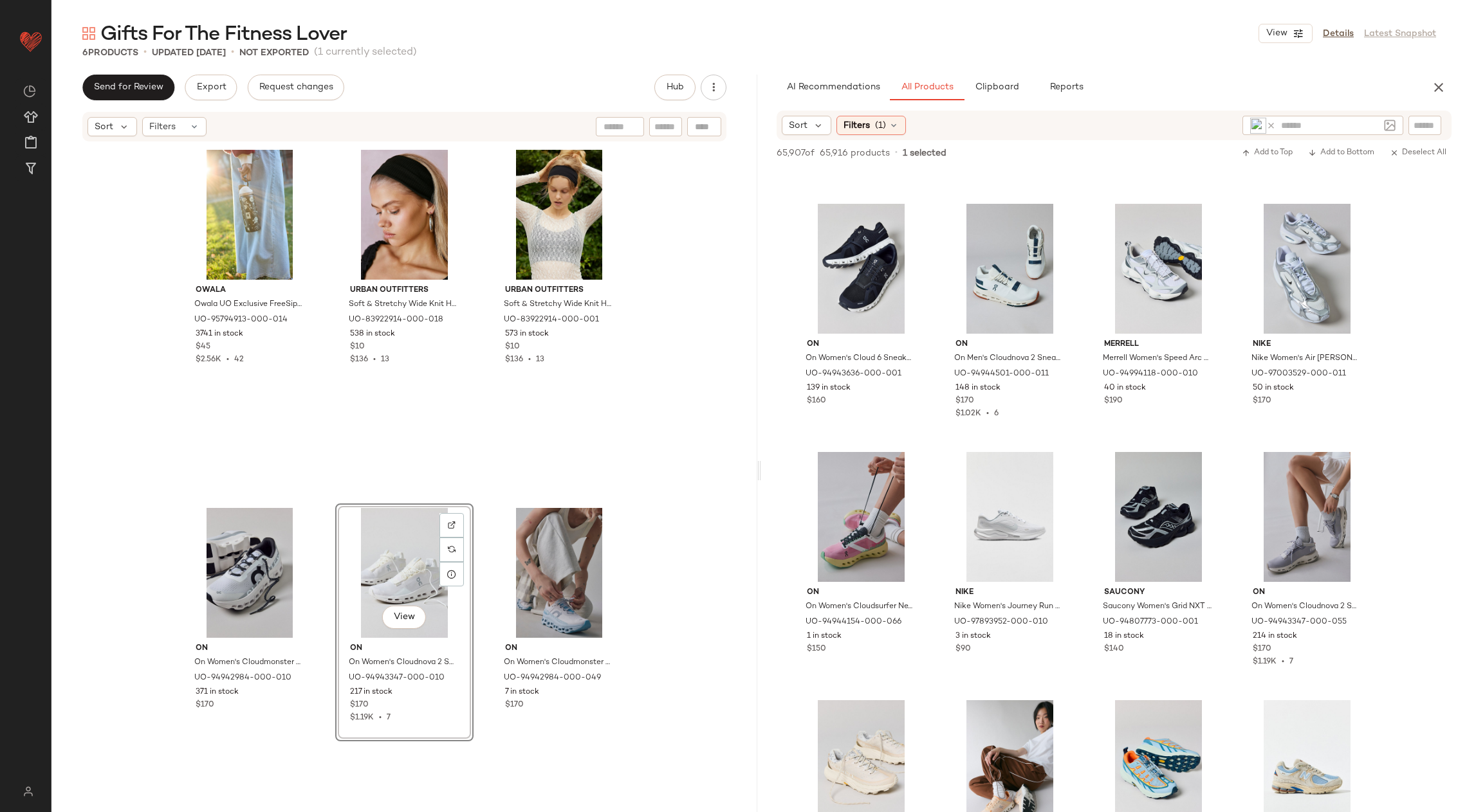
scroll to position [1278, 0]
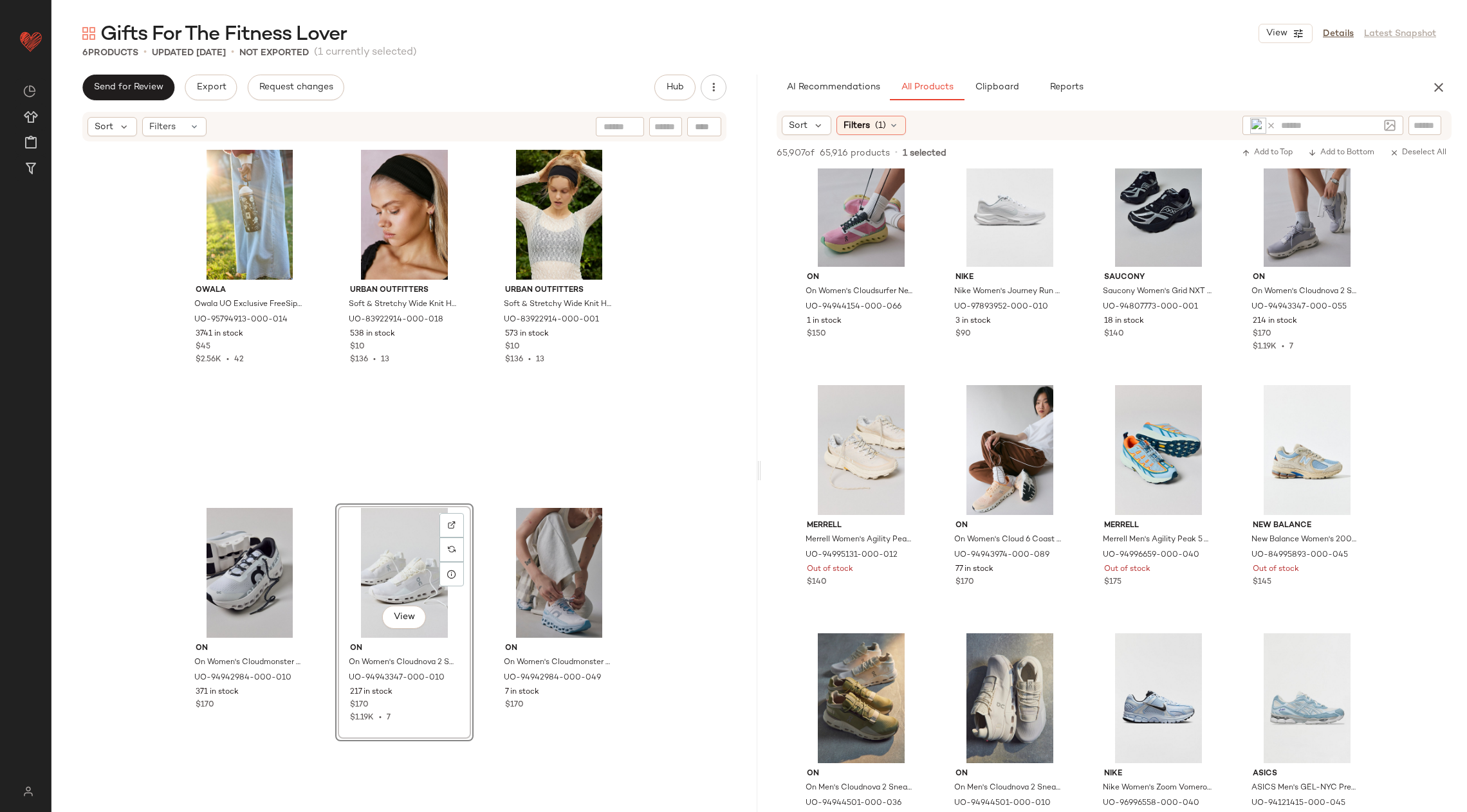
drag, startPoint x: 1038, startPoint y: 660, endPoint x: 1198, endPoint y: 4, distance: 675.2
click at [1191, 121] on icon at bounding box center [1271, 125] width 10 height 10
click at [1191, 120] on input "text" at bounding box center [1323, 125] width 112 height 14
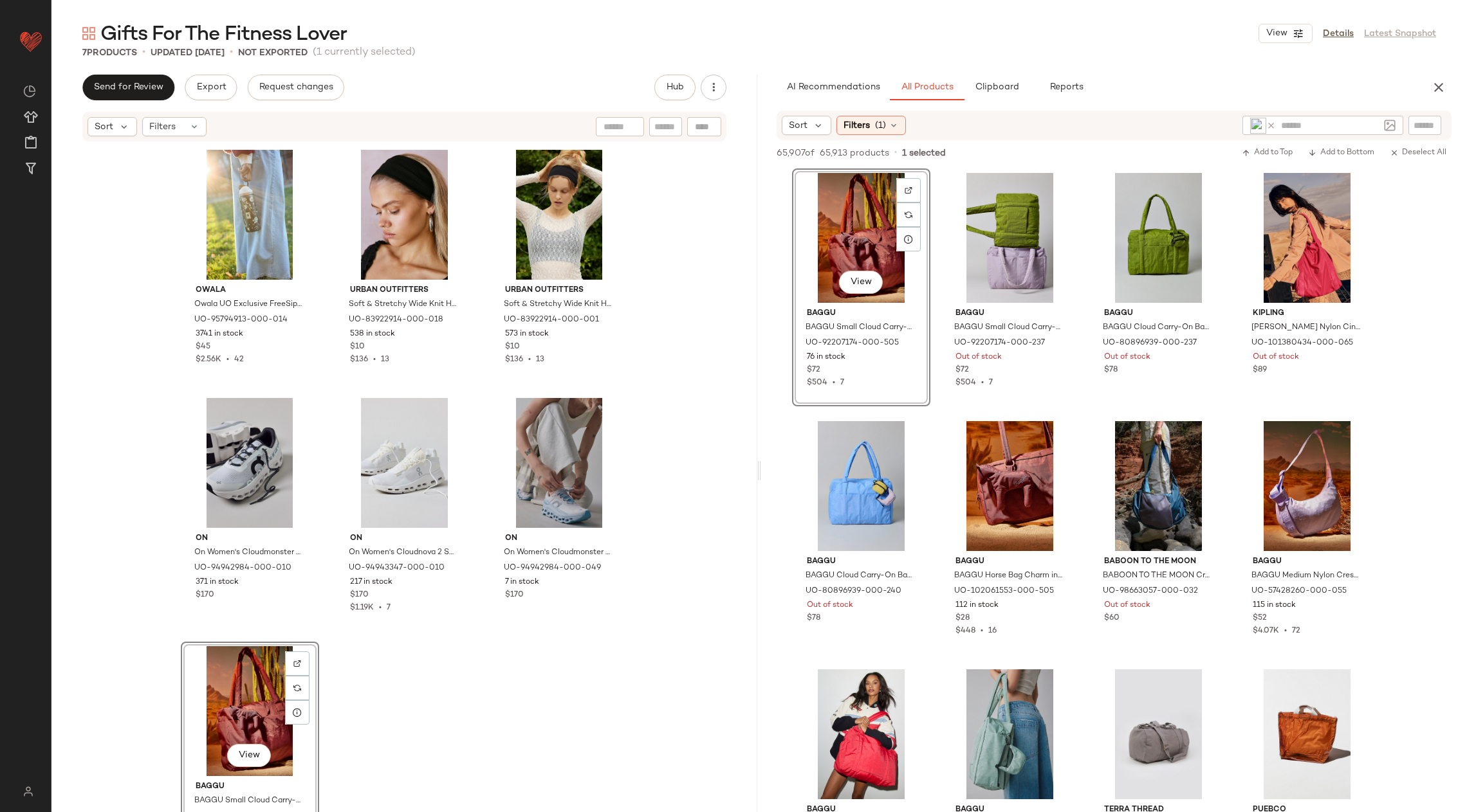
drag, startPoint x: 853, startPoint y: 318, endPoint x: 407, endPoint y: 26, distance: 533.1
click at [1191, 126] on icon at bounding box center [1271, 125] width 10 height 10
click at [1191, 126] on input "text" at bounding box center [1323, 125] width 112 height 14
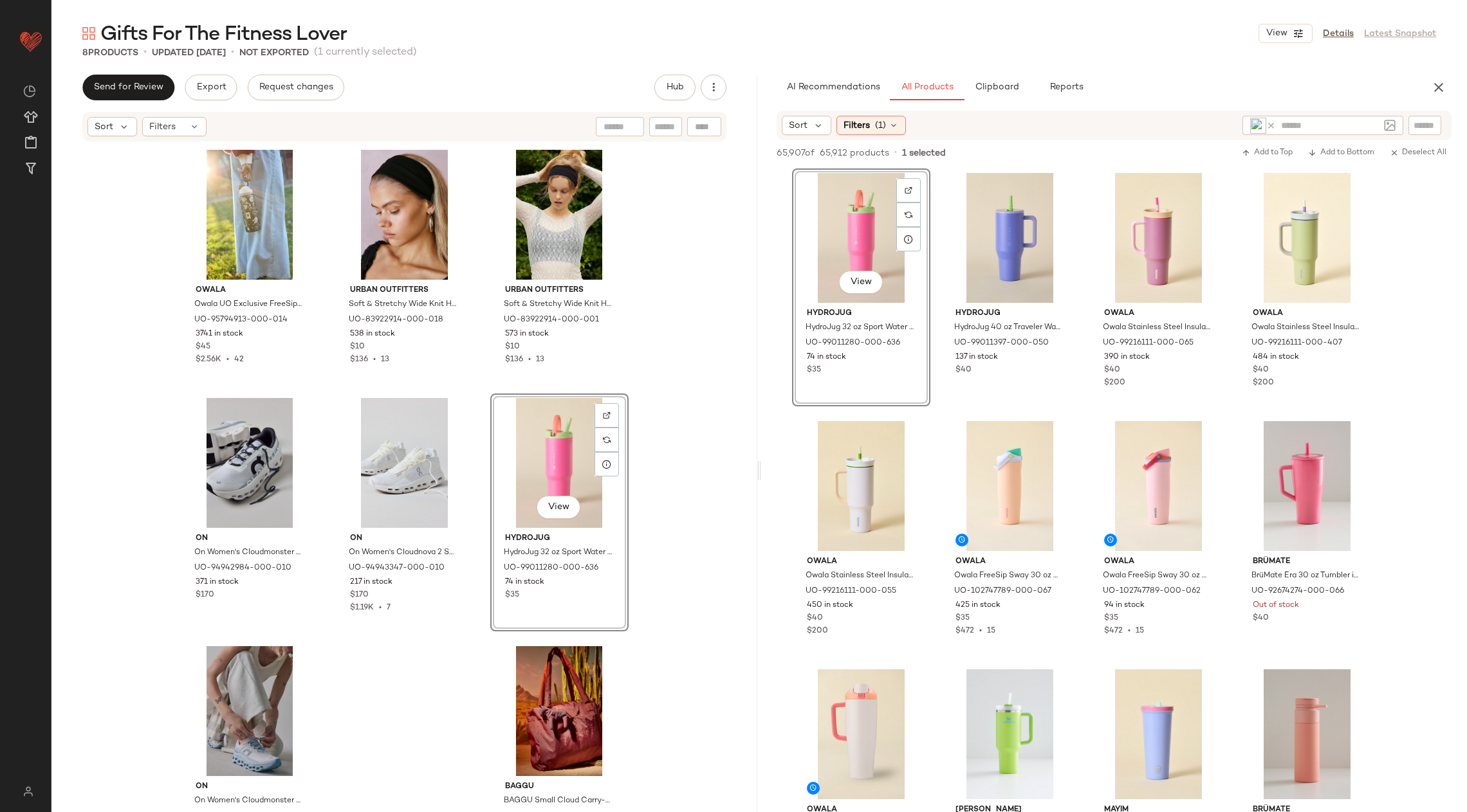
drag, startPoint x: 866, startPoint y: 251, endPoint x: 442, endPoint y: 1, distance: 492.2
click at [1191, 125] on input "text" at bounding box center [1330, 125] width 97 height 14
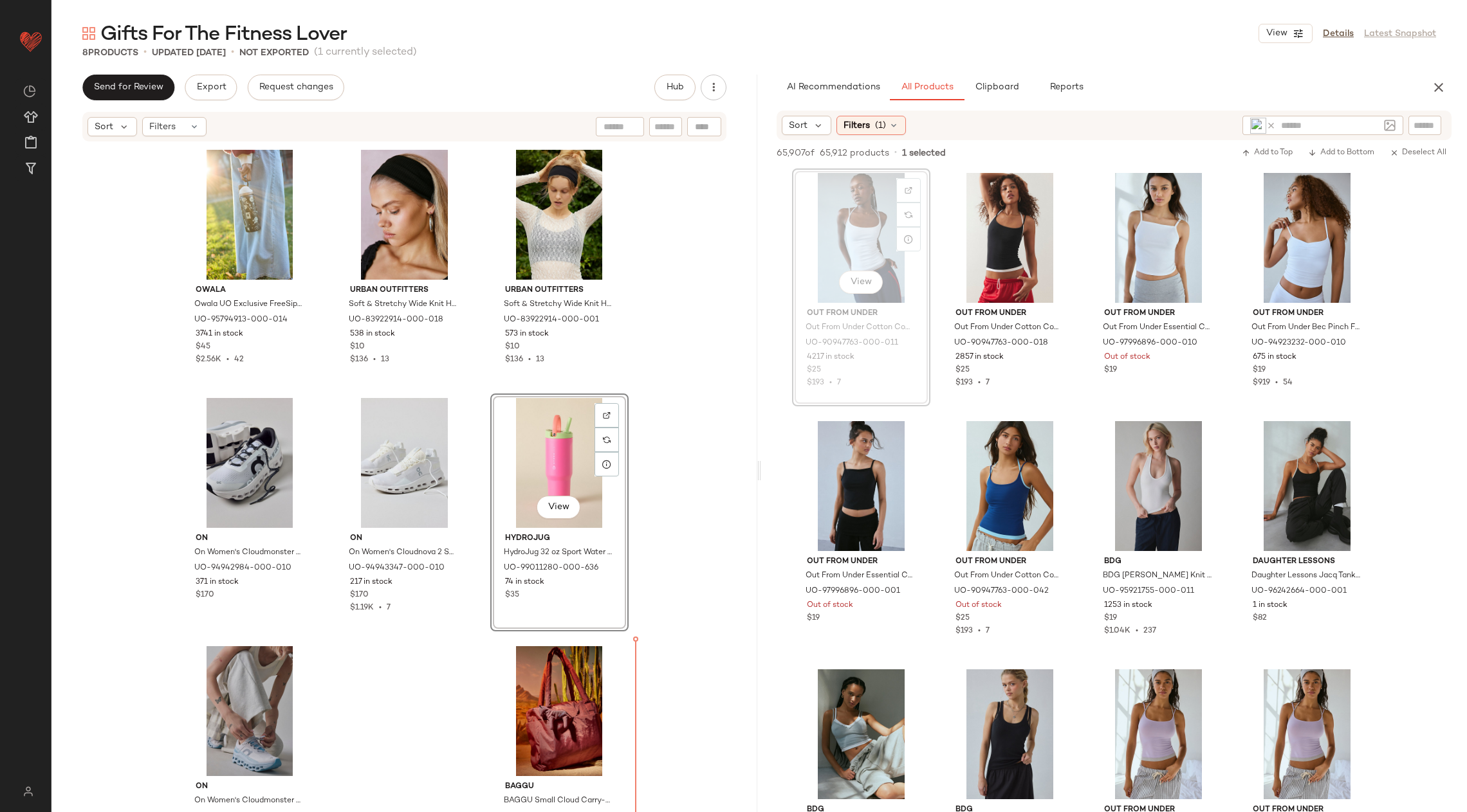
scroll to position [29, 0]
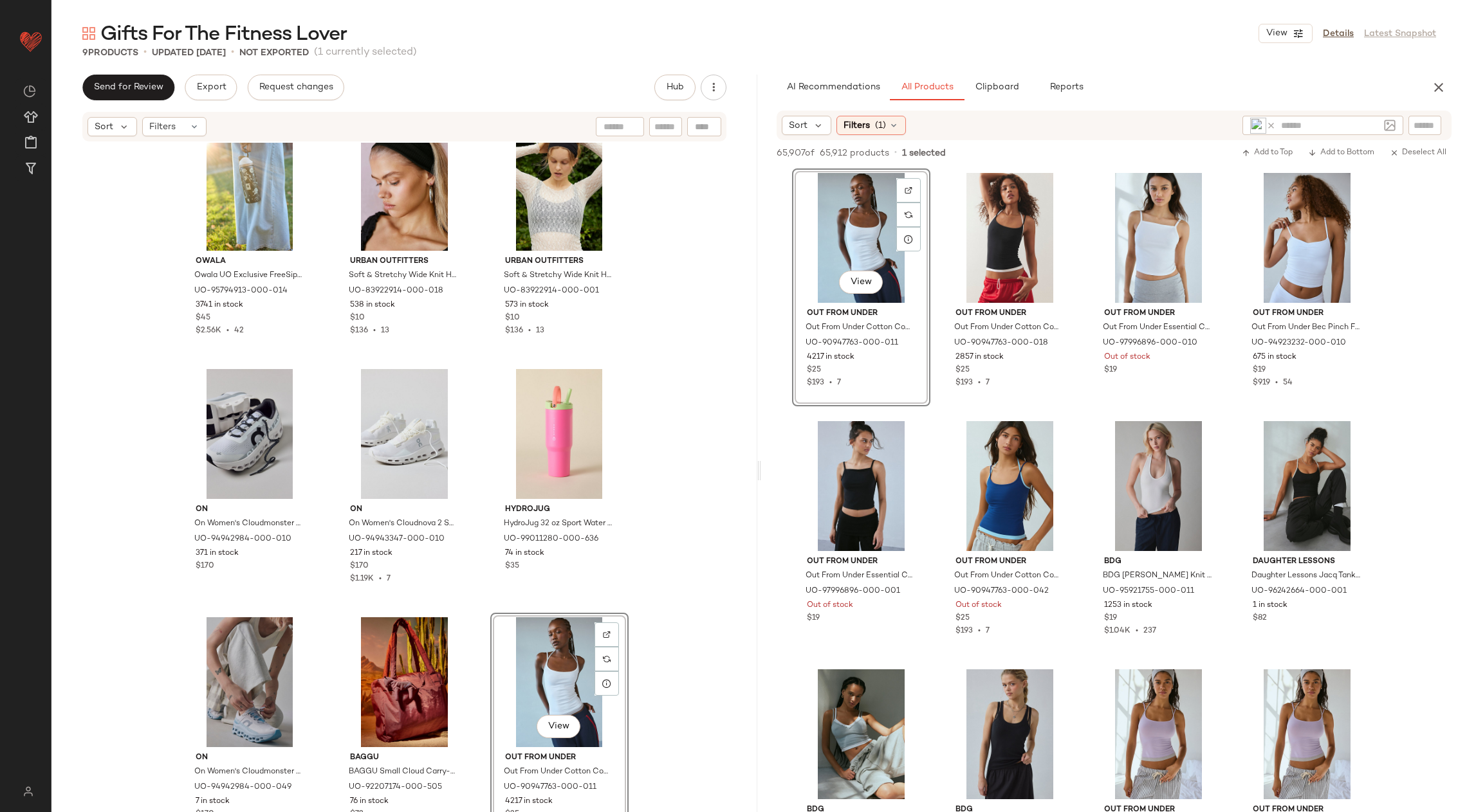
drag, startPoint x: 925, startPoint y: 261, endPoint x: 662, endPoint y: 2, distance: 369.1
click at [1191, 120] on input "text" at bounding box center [1330, 125] width 97 height 14
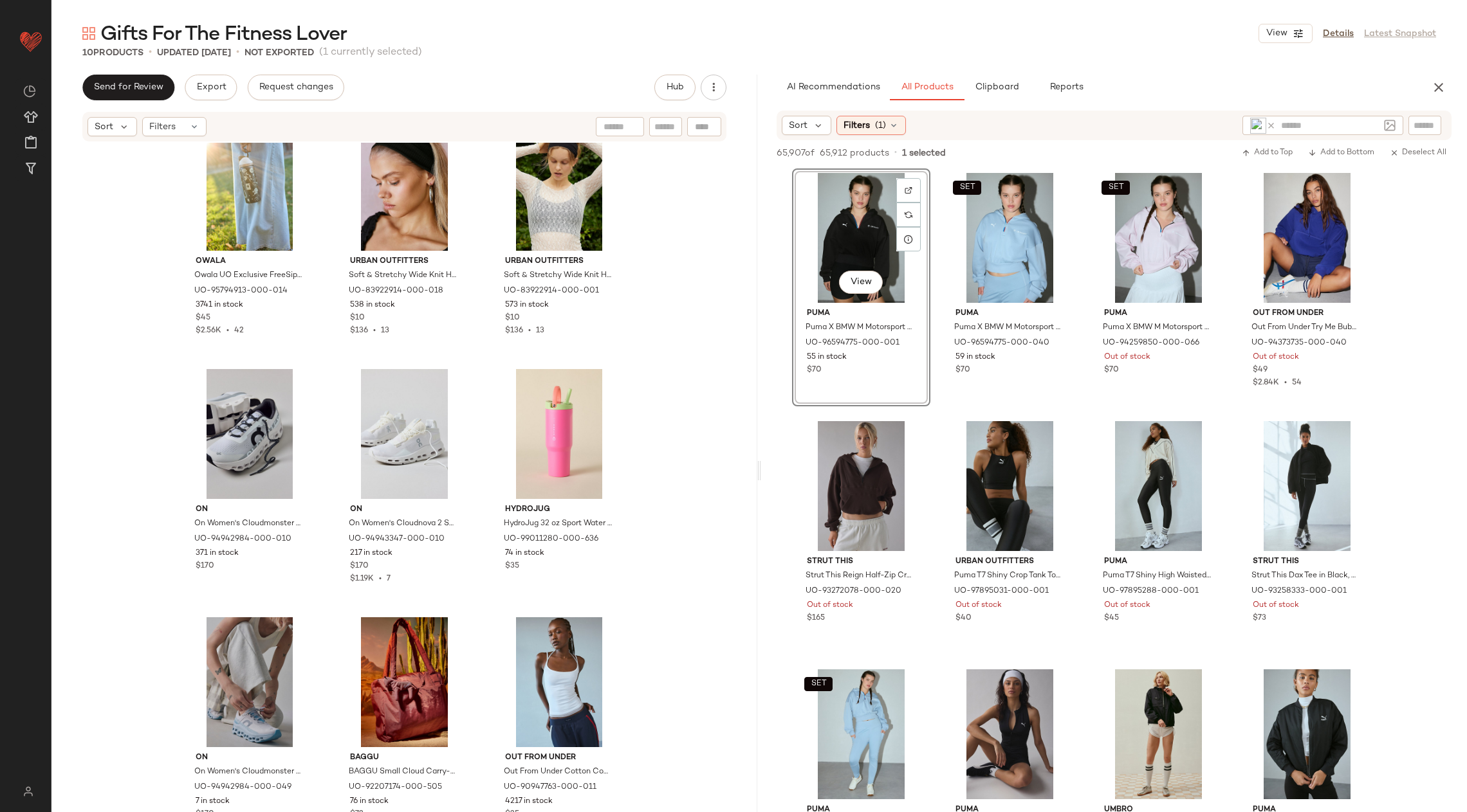
drag, startPoint x: 896, startPoint y: 277, endPoint x: 368, endPoint y: 16, distance: 589.0
click at [1191, 131] on input "text" at bounding box center [1330, 125] width 97 height 14
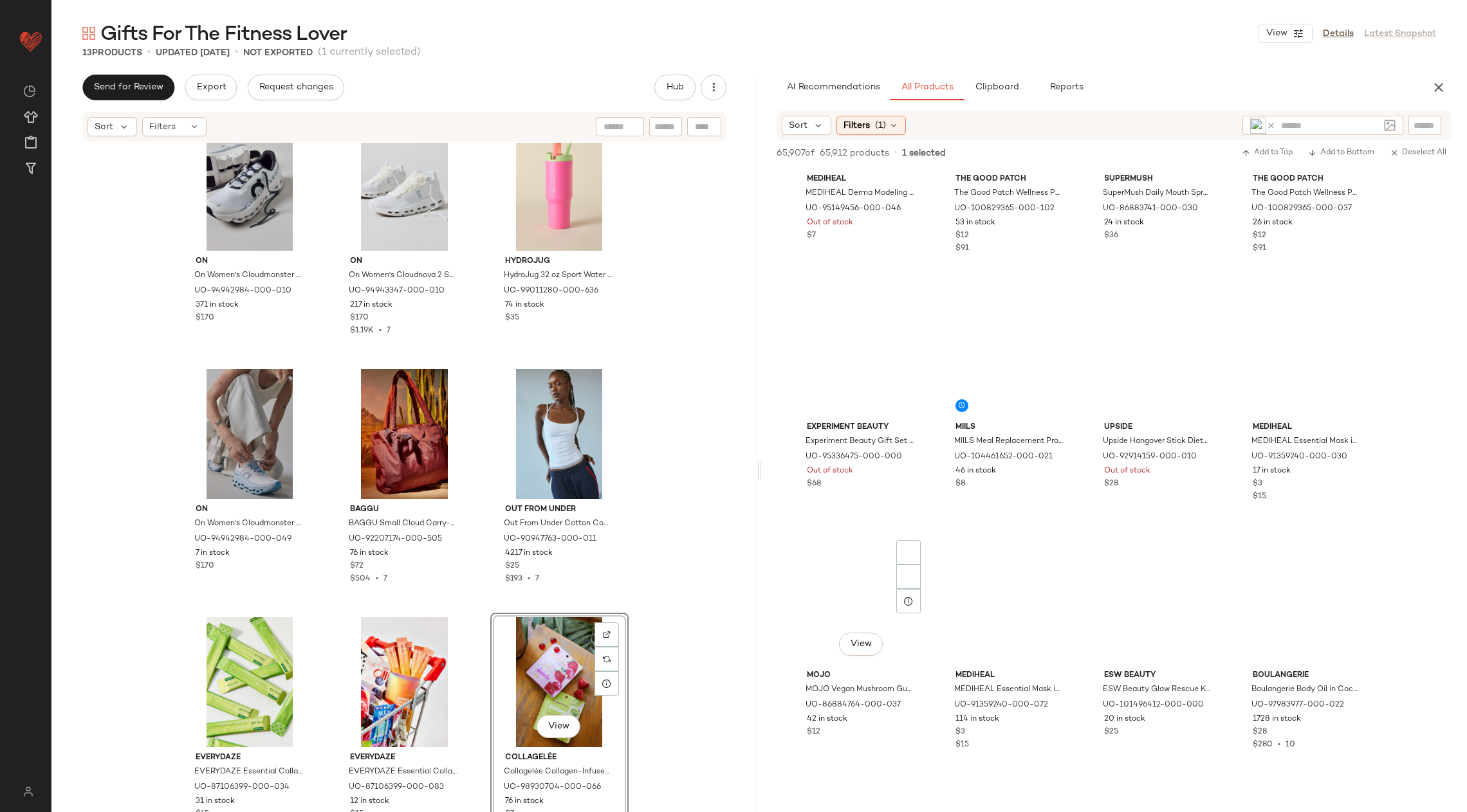
scroll to position [682, 0]
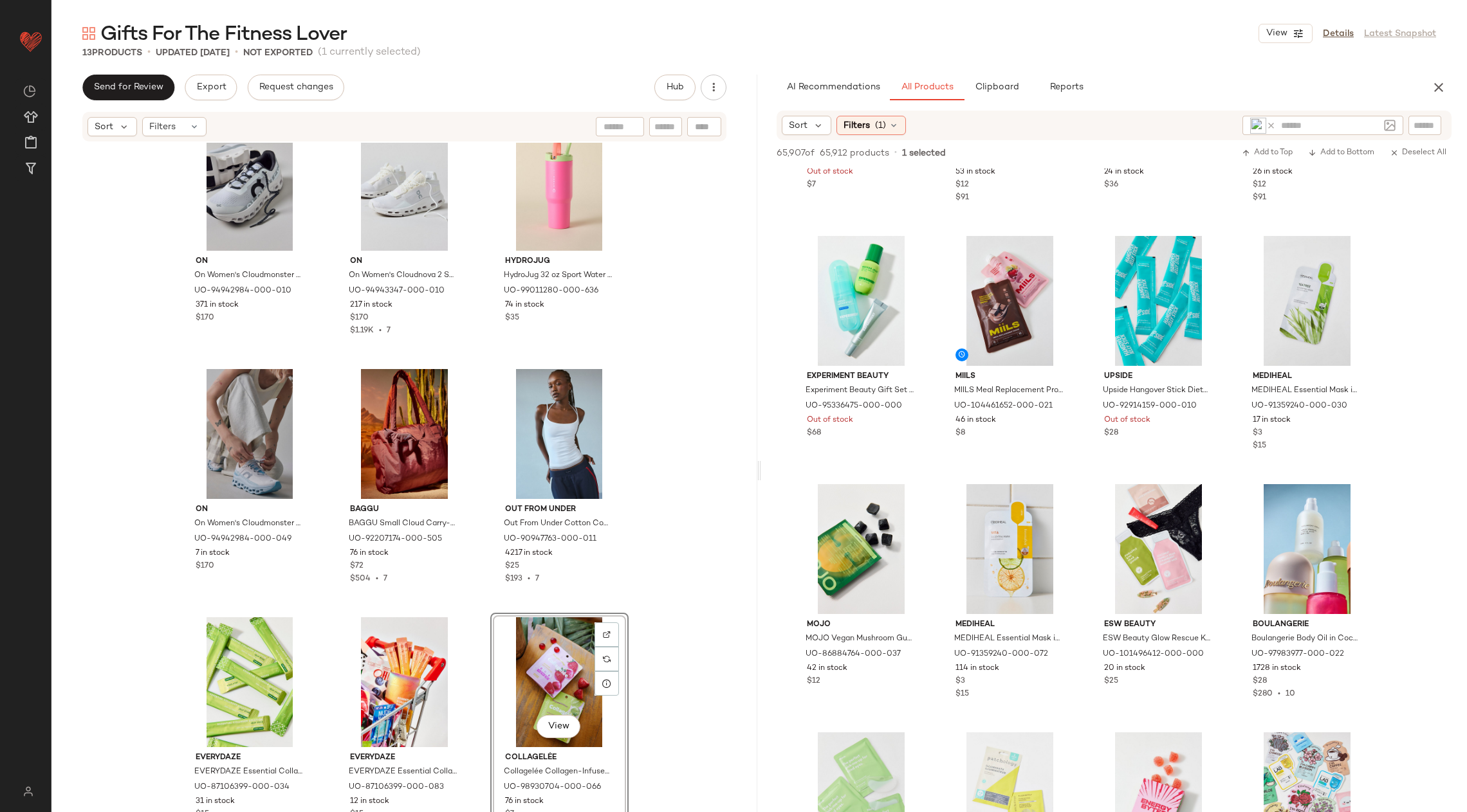
drag, startPoint x: 887, startPoint y: 581, endPoint x: 429, endPoint y: 10, distance: 732.0
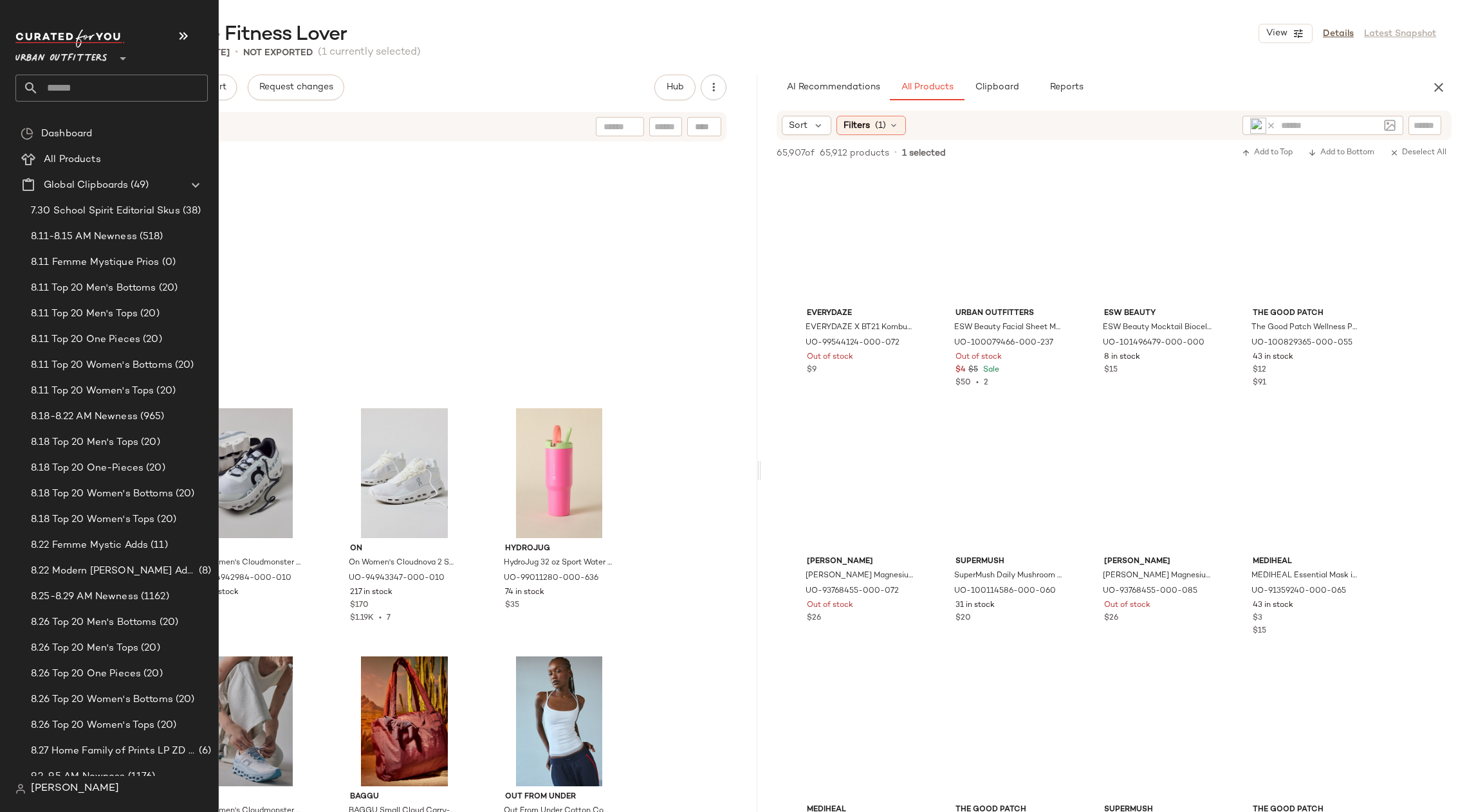
scroll to position [682, 0]
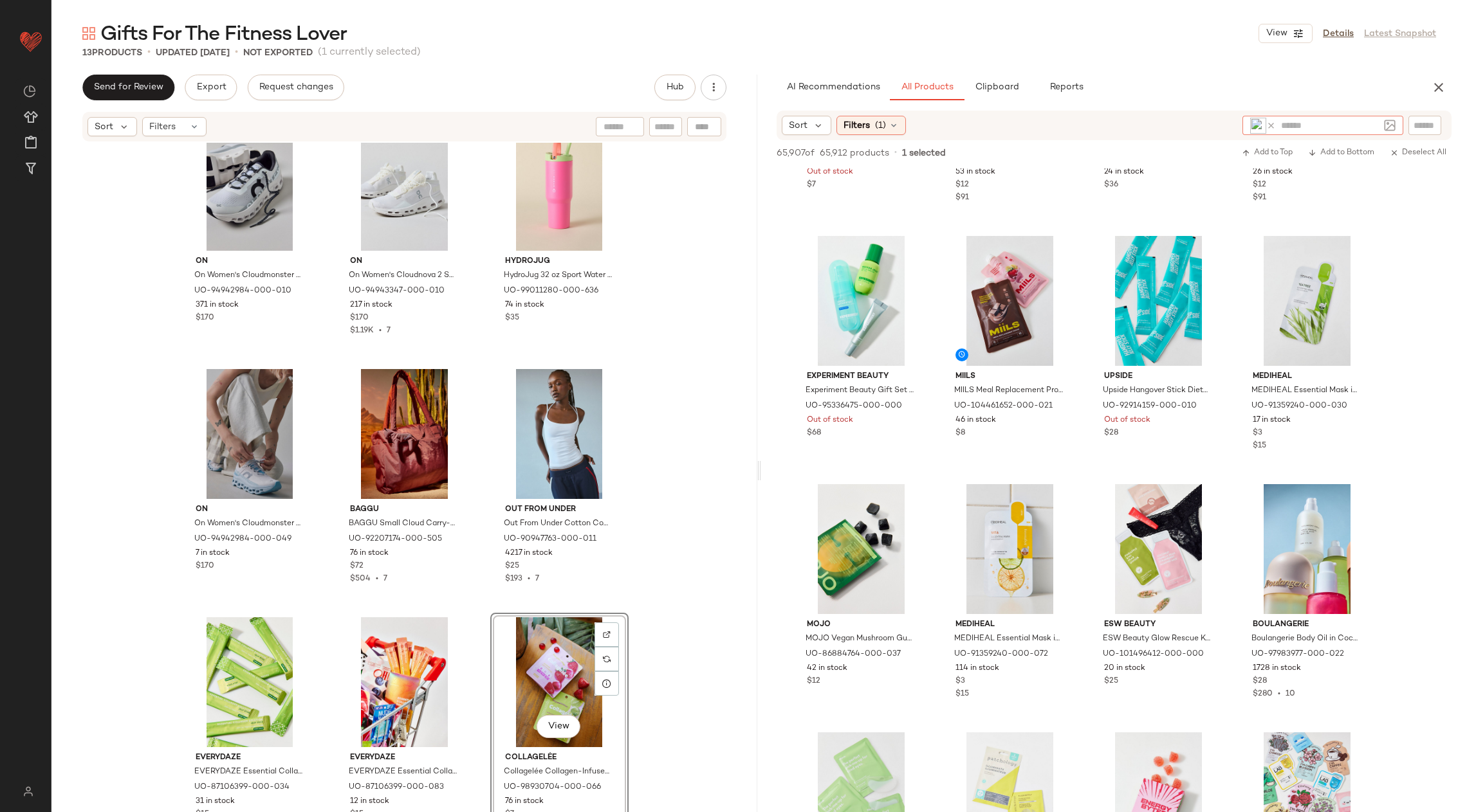
click at [1310, 126] on input "text" at bounding box center [1330, 125] width 97 height 14
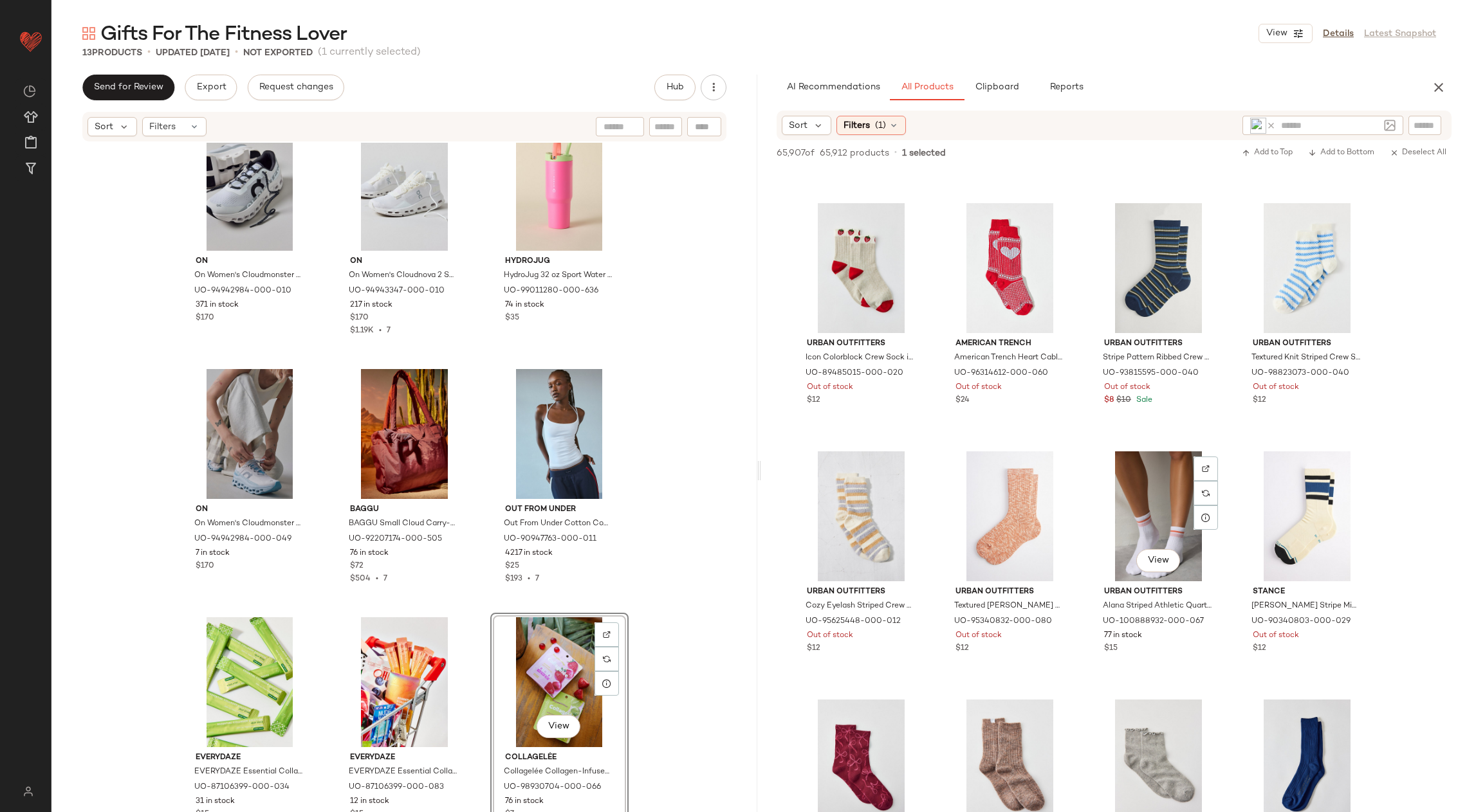
scroll to position [1906, 0]
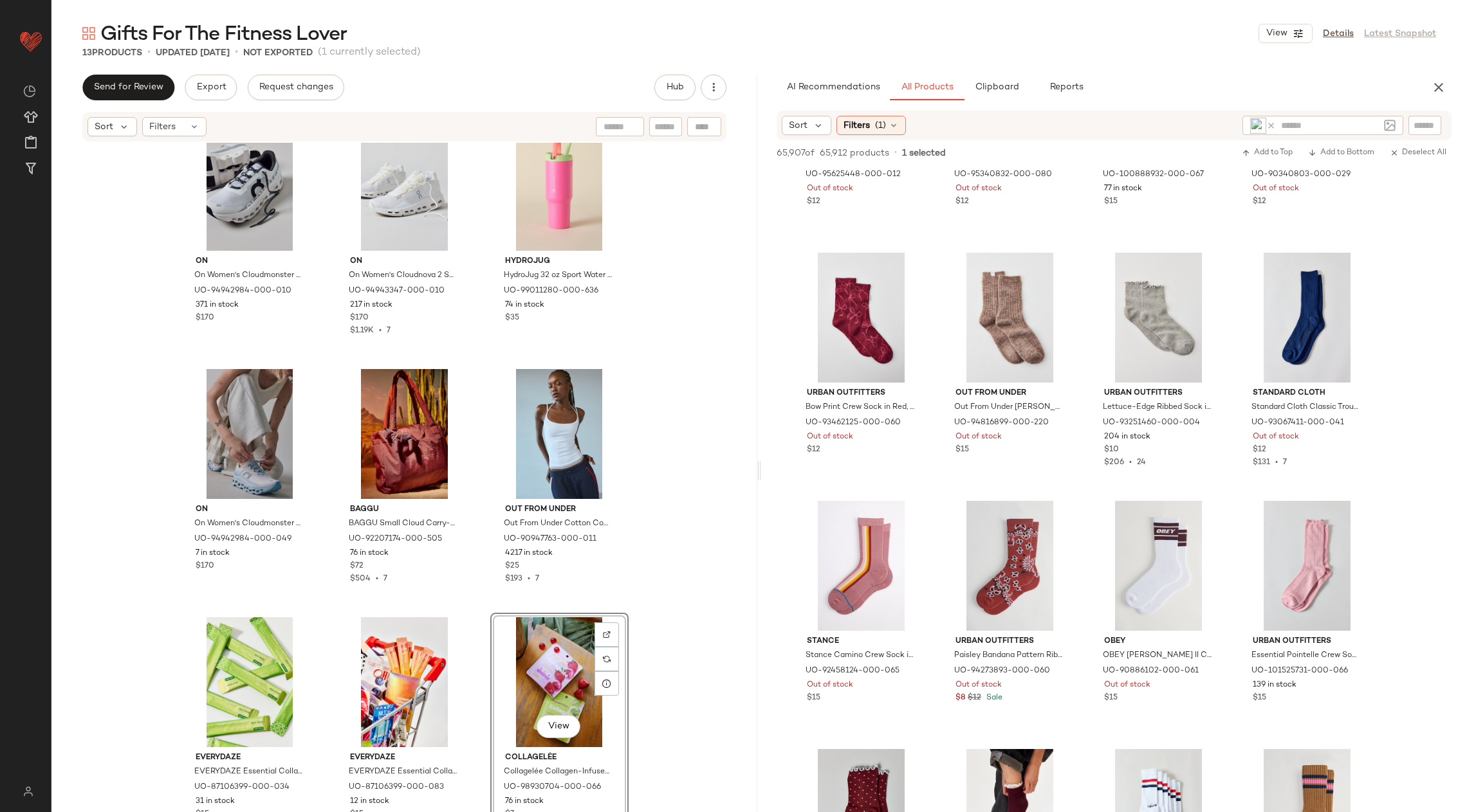
drag, startPoint x: 881, startPoint y: 235, endPoint x: 841, endPoint y: 10, distance: 228.5
click at [1320, 131] on input "text" at bounding box center [1330, 125] width 97 height 14
click at [1440, 128] on div at bounding box center [1425, 125] width 32 height 19
paste input "********"
type input "********"
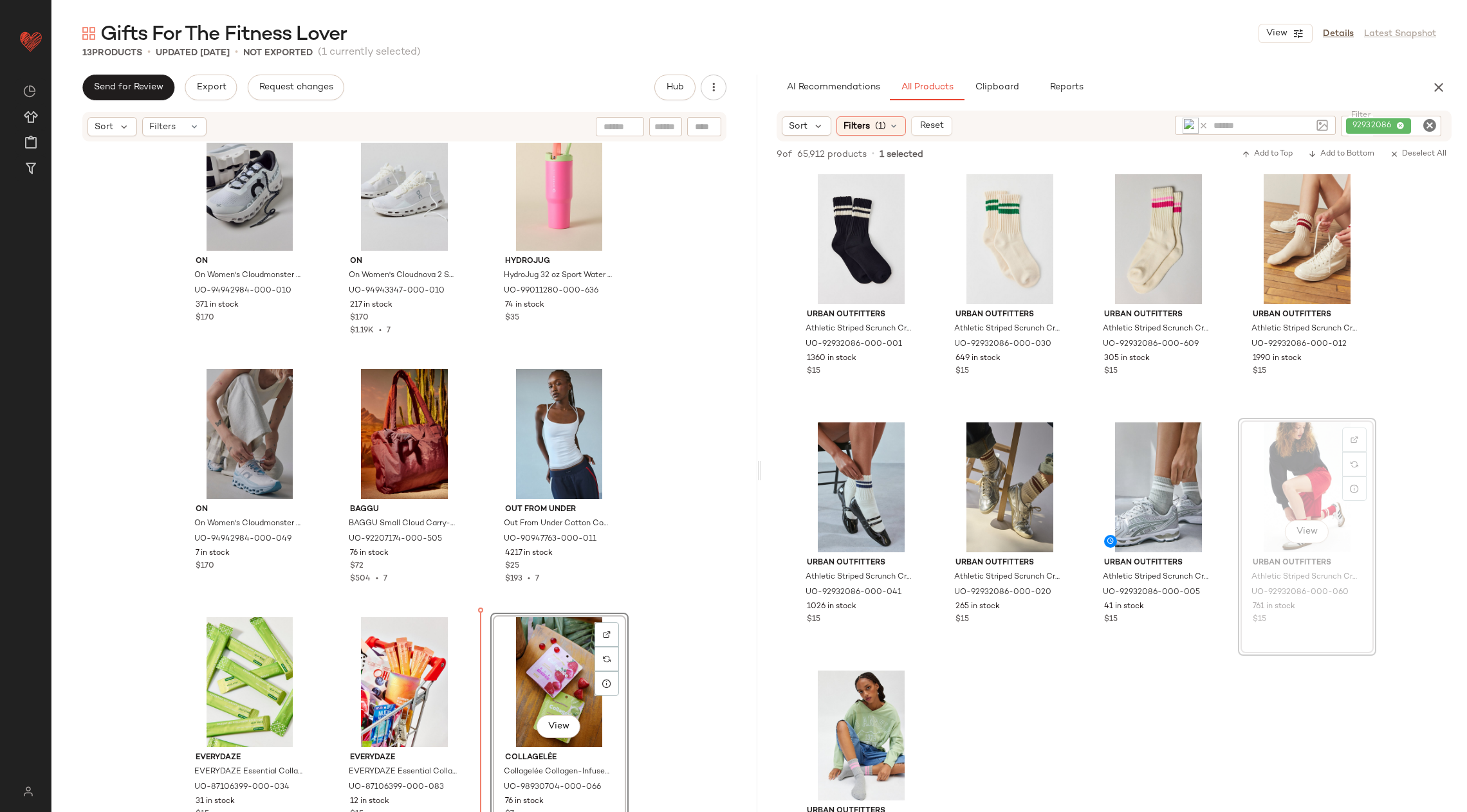
scroll to position [305, 0]
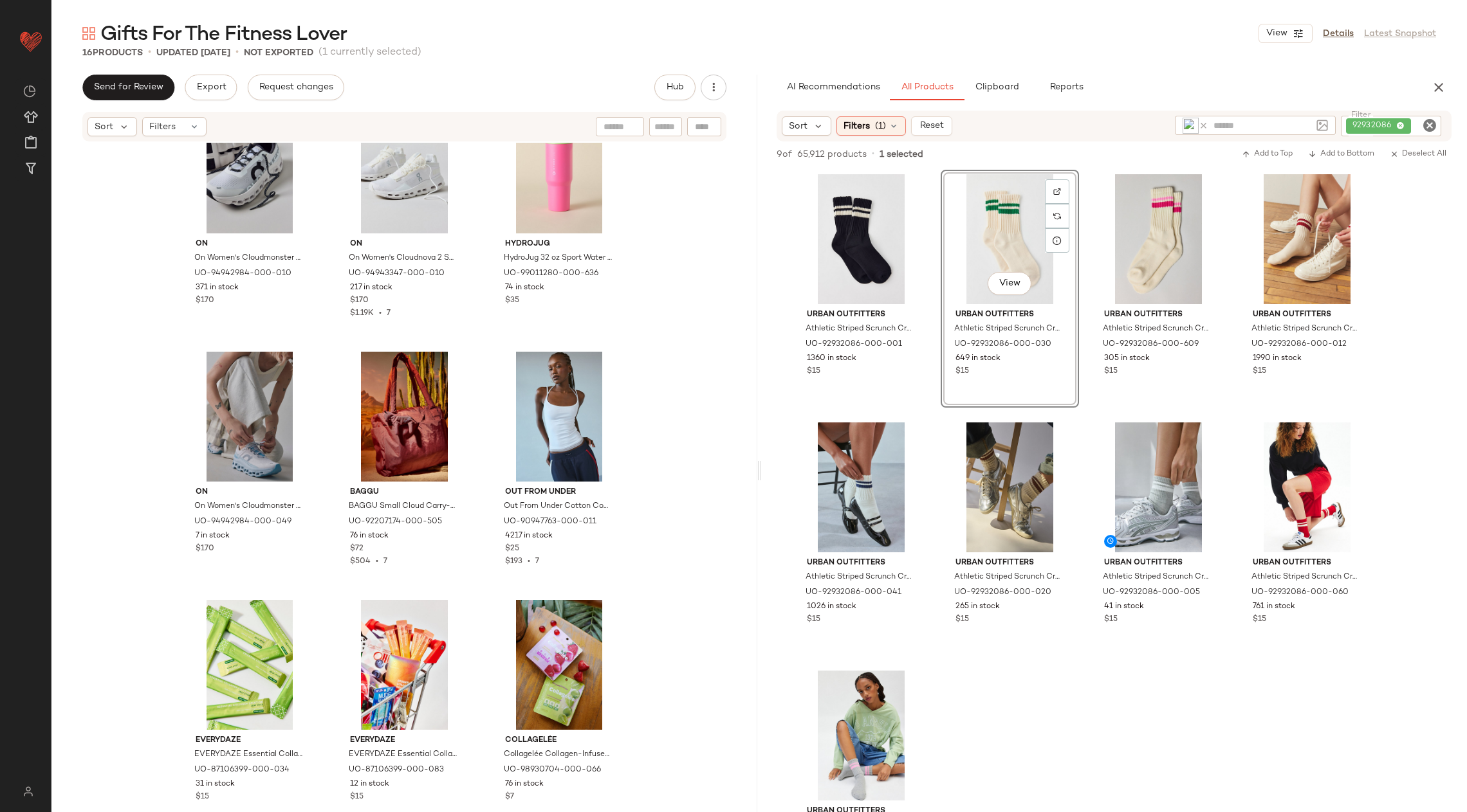
drag, startPoint x: 1003, startPoint y: 296, endPoint x: 538, endPoint y: 8, distance: 547.0
click at [1433, 121] on icon "Clear Filter" at bounding box center [1429, 125] width 15 height 15
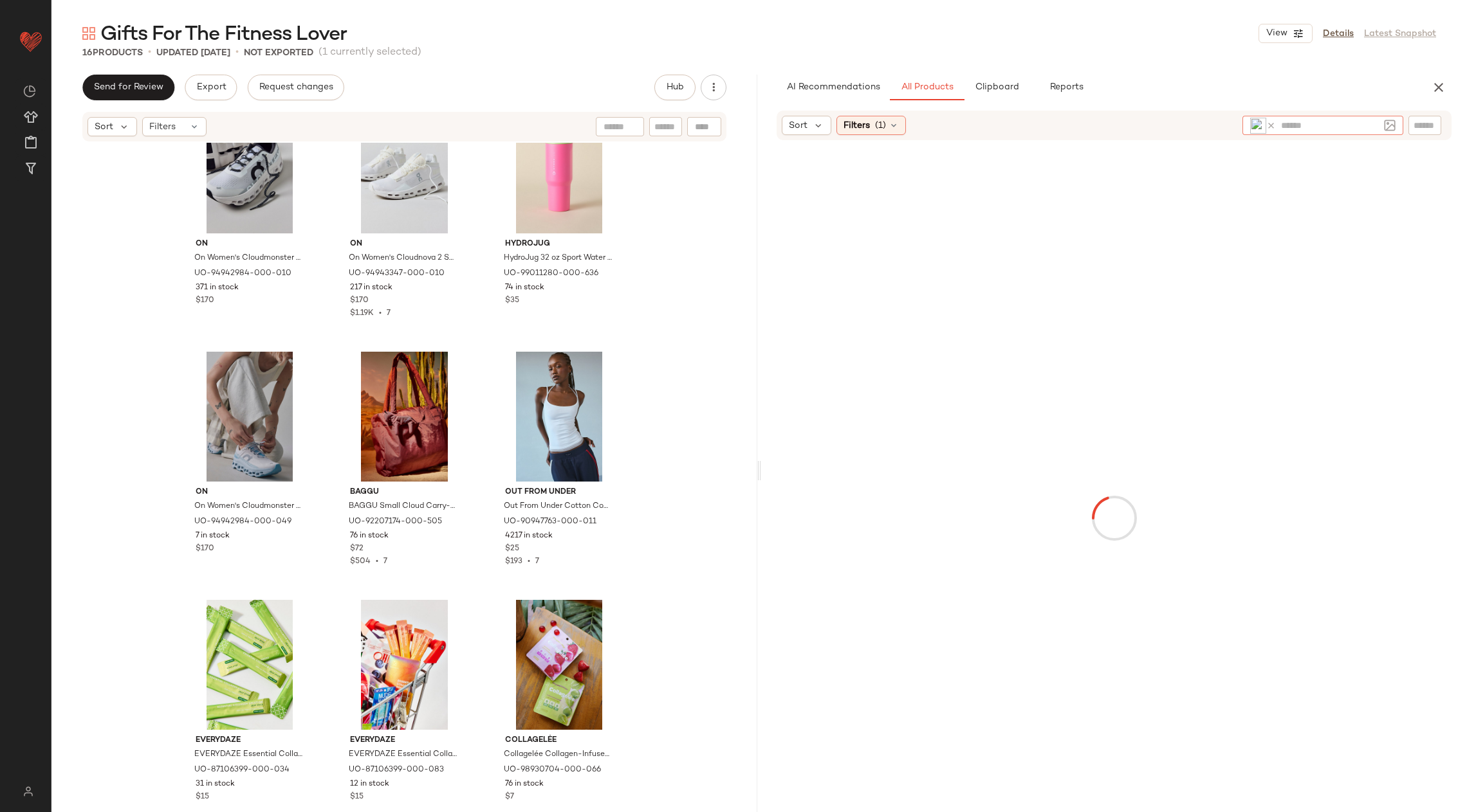
click at [1200, 122] on div "Sort Filters (1)" at bounding box center [1114, 125] width 675 height 30
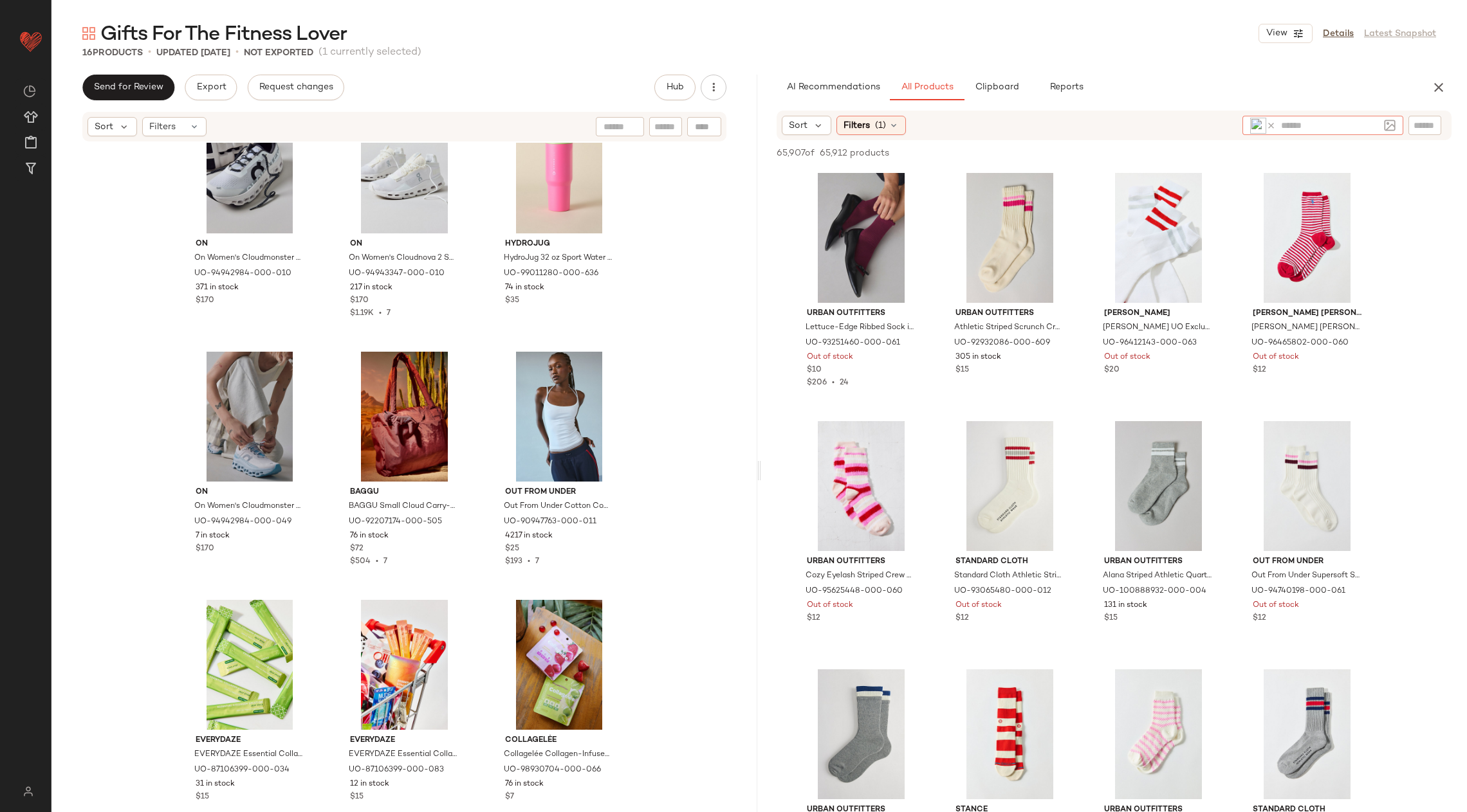
click at [1317, 122] on input "text" at bounding box center [1330, 125] width 97 height 14
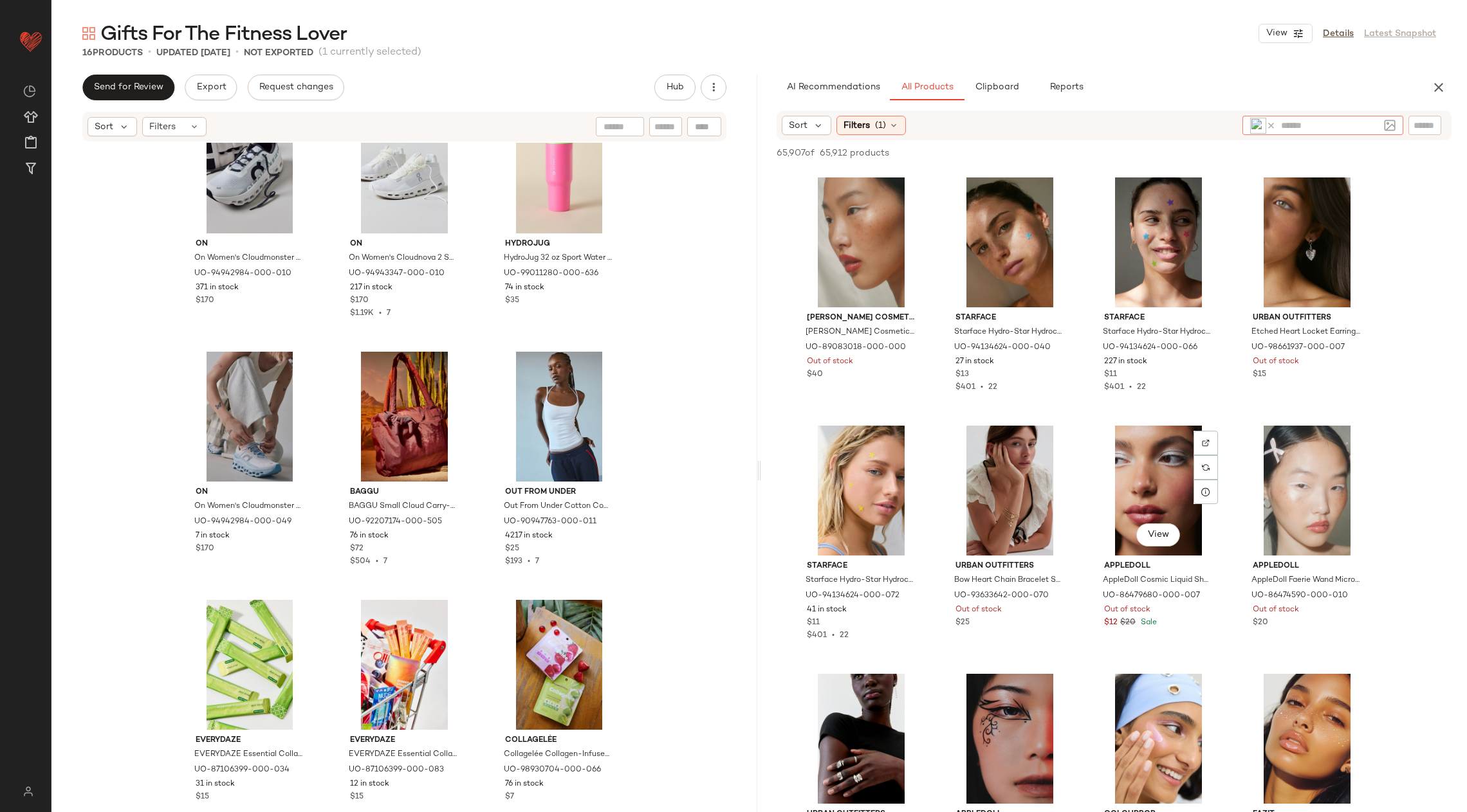
scroll to position [494, 0]
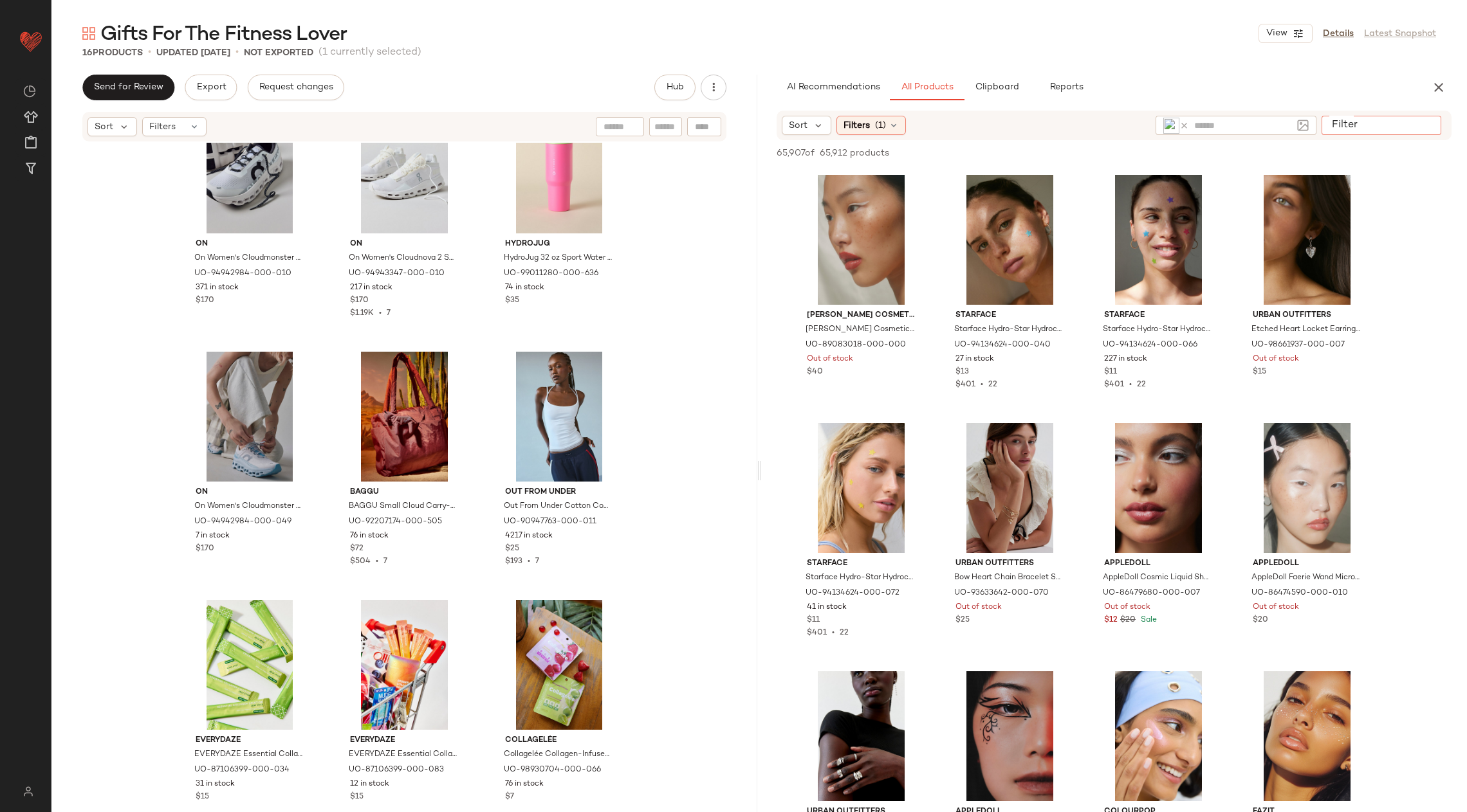
click at [1424, 129] on input "Filter" at bounding box center [1381, 125] width 109 height 14
type input "**********"
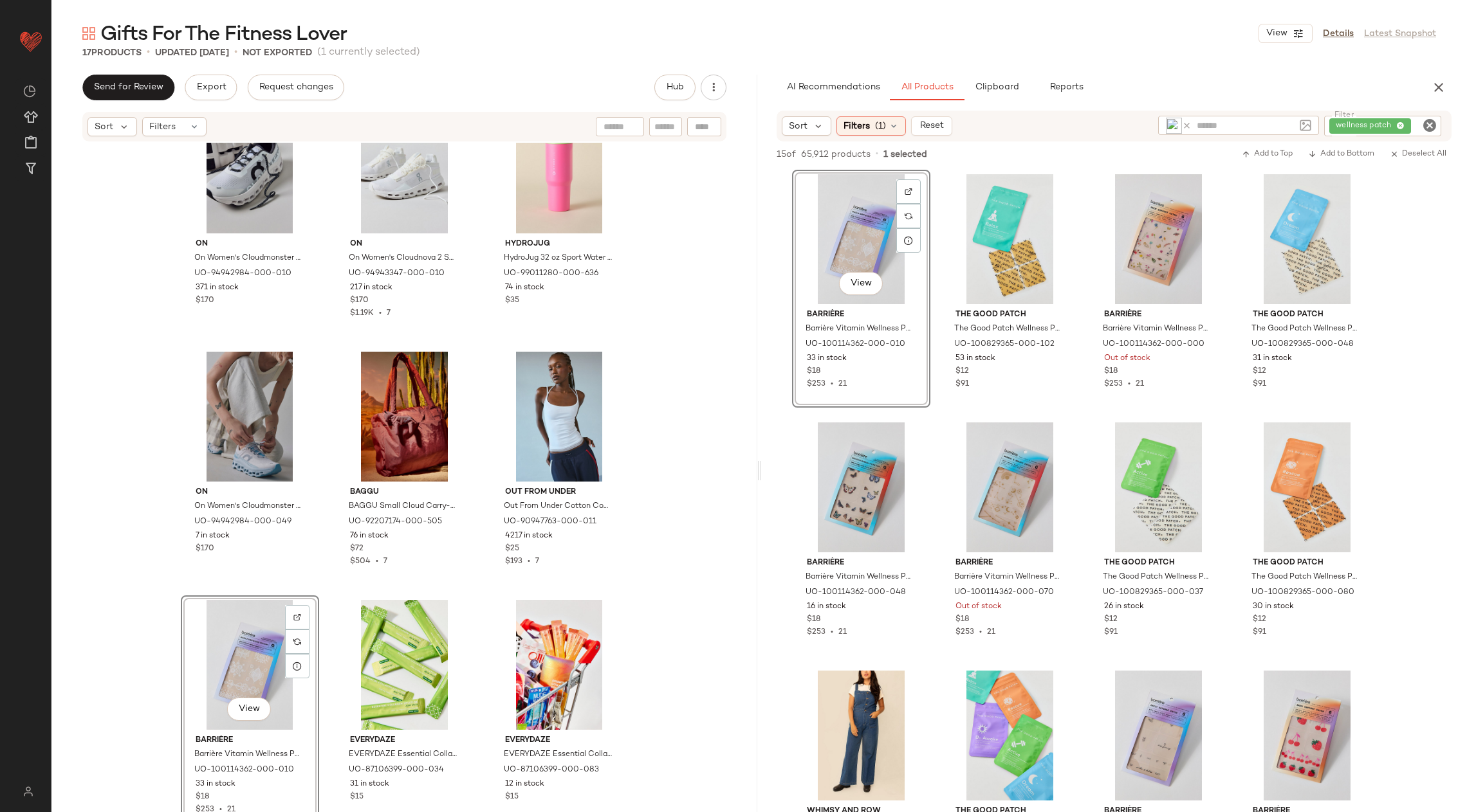
drag, startPoint x: 915, startPoint y: 297, endPoint x: 156, endPoint y: 11, distance: 811.1
click at [1426, 125] on icon "Clear Filter" at bounding box center [1429, 125] width 15 height 15
click at [1262, 125] on div at bounding box center [1236, 125] width 161 height 19
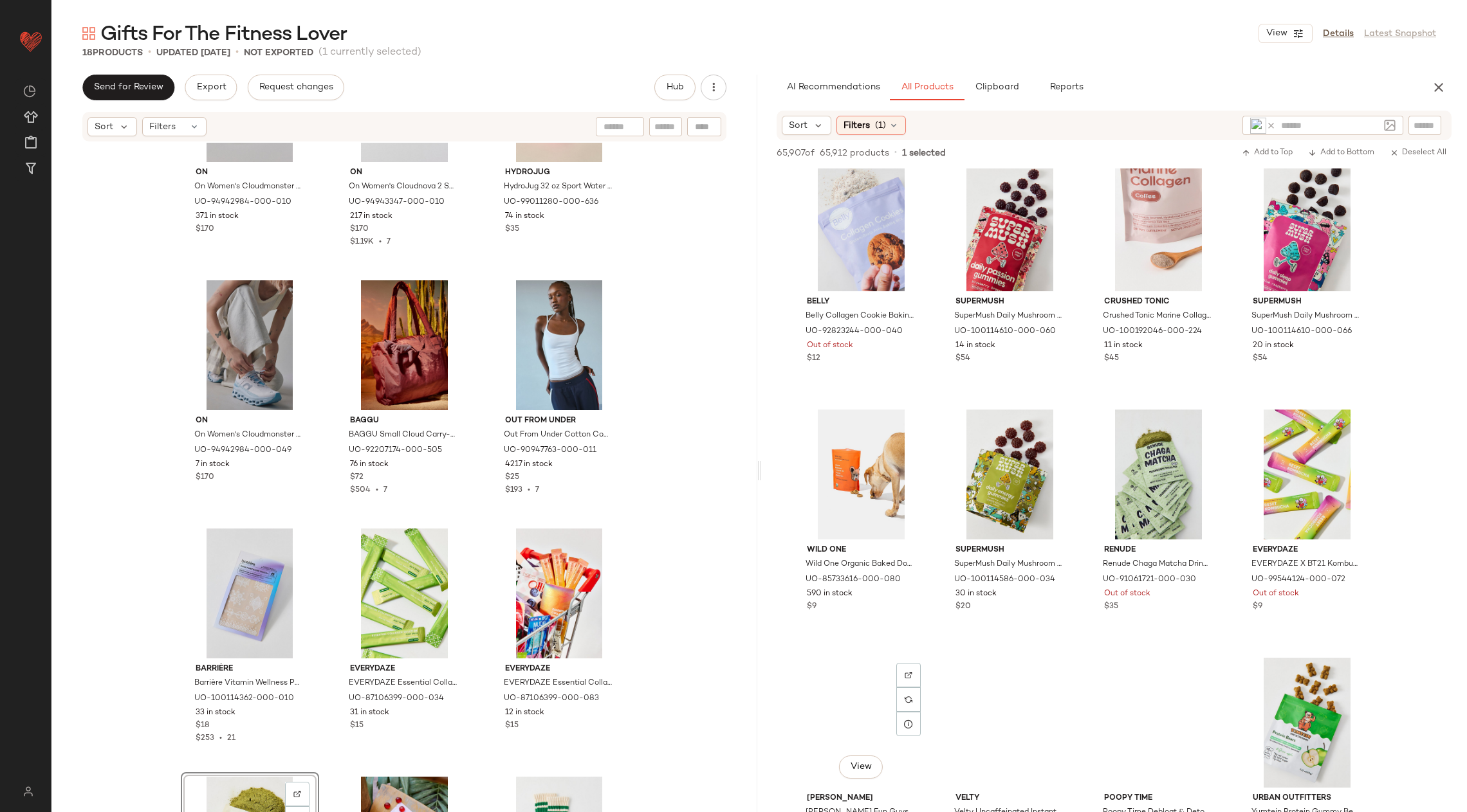
scroll to position [102, 0]
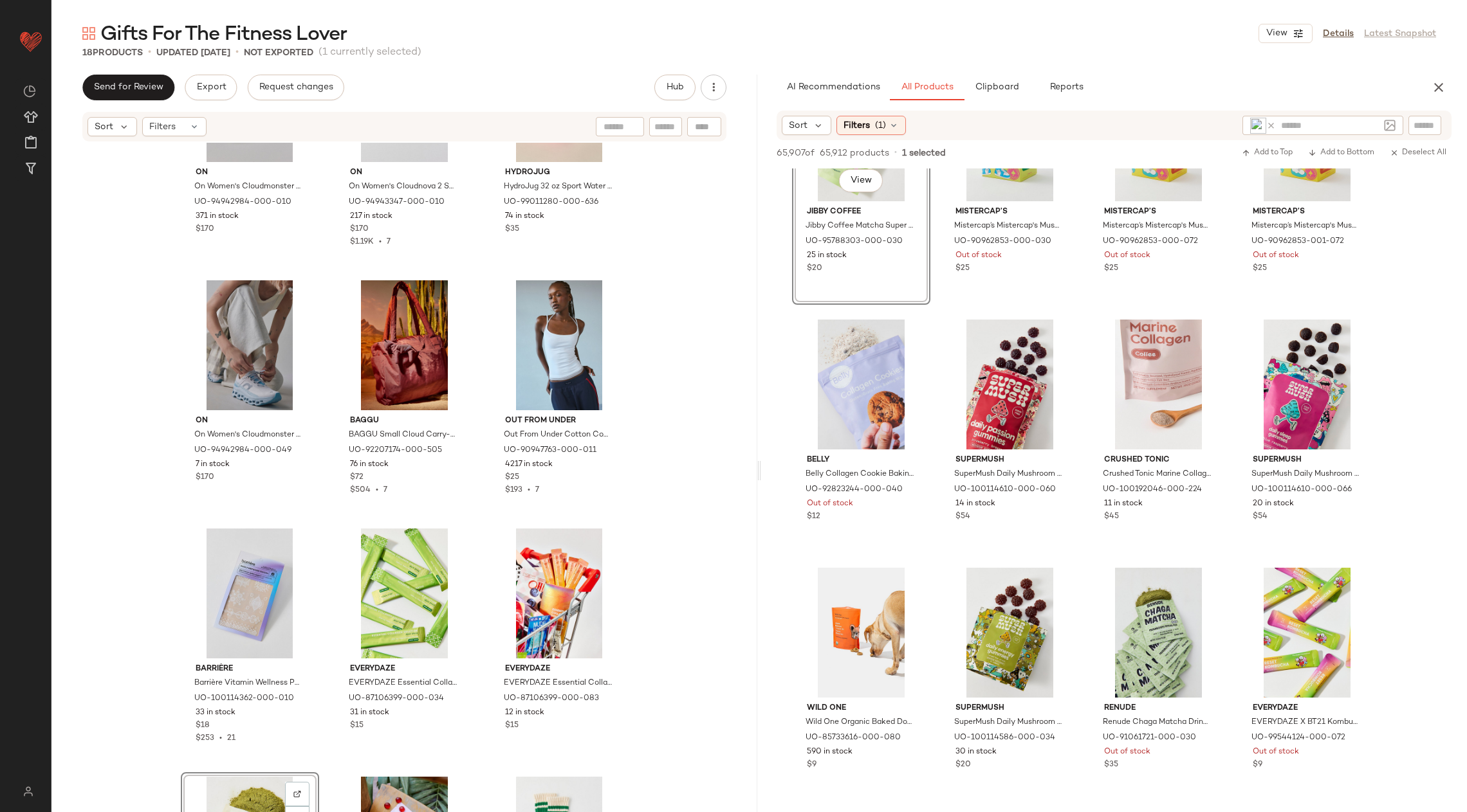
drag, startPoint x: 873, startPoint y: 354, endPoint x: 420, endPoint y: 1, distance: 574.3
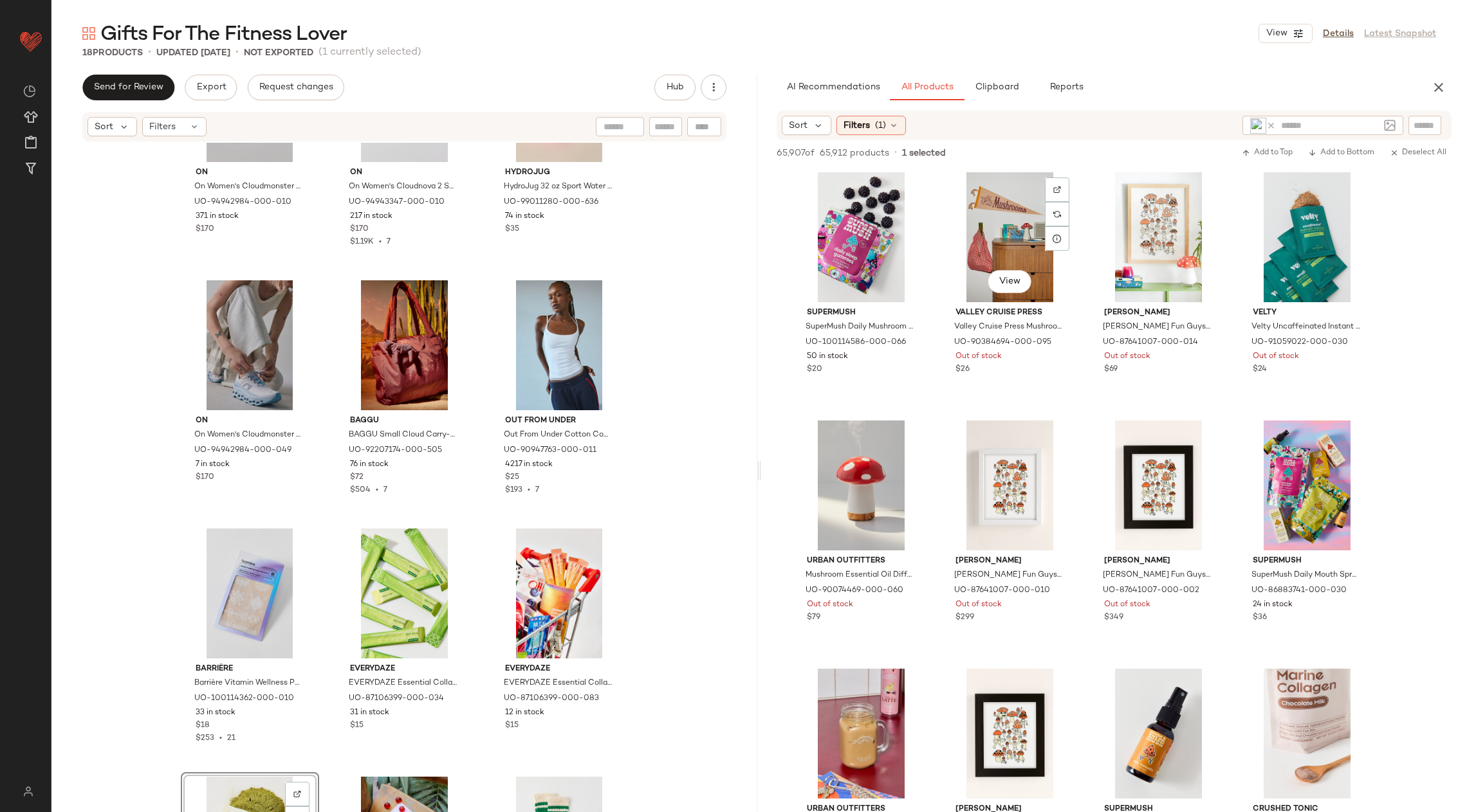
scroll to position [1423, 0]
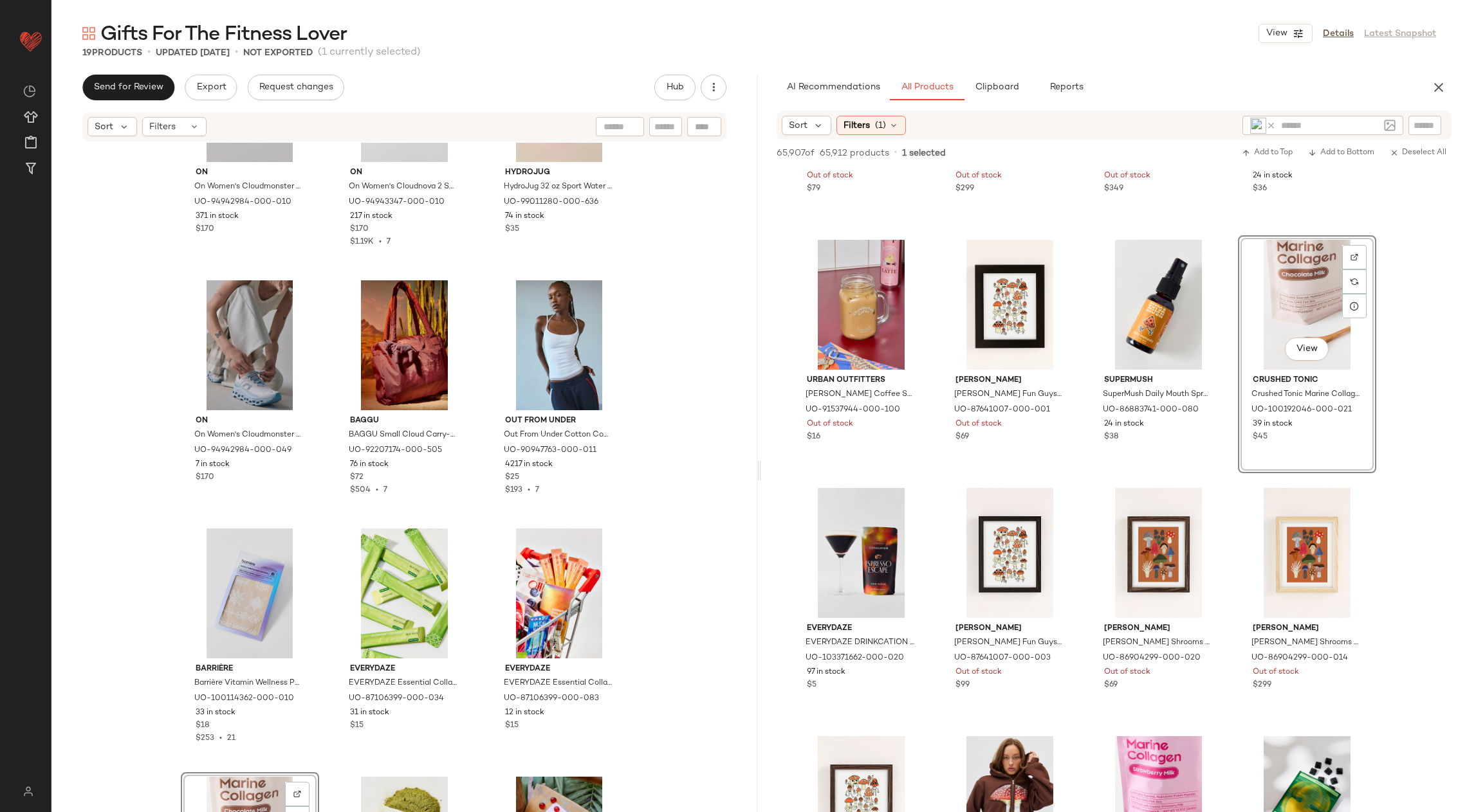
click at [1430, 123] on input "text" at bounding box center [1425, 125] width 23 height 14
type input "**********"
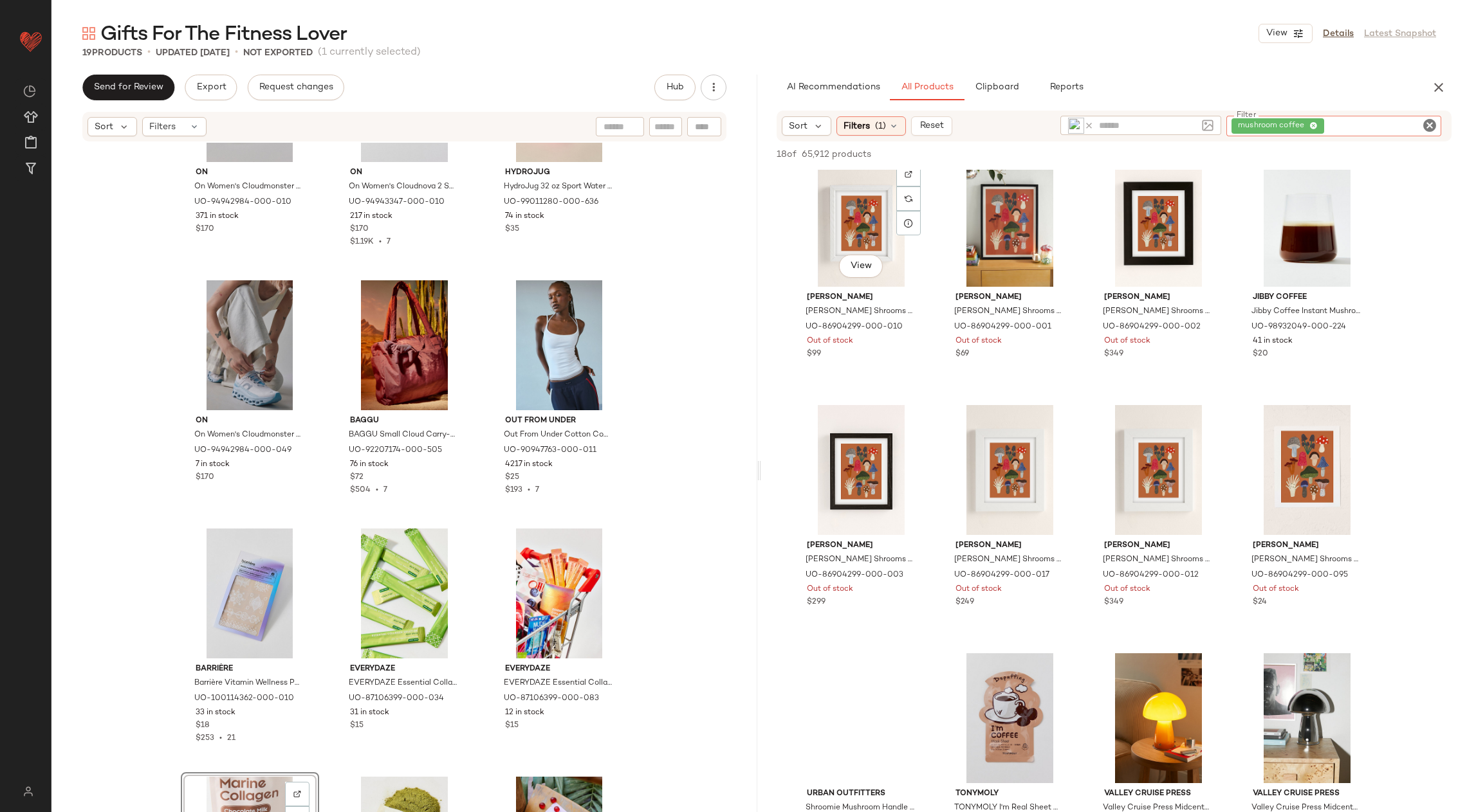
scroll to position [256, 0]
